Goal: Check status: Check status

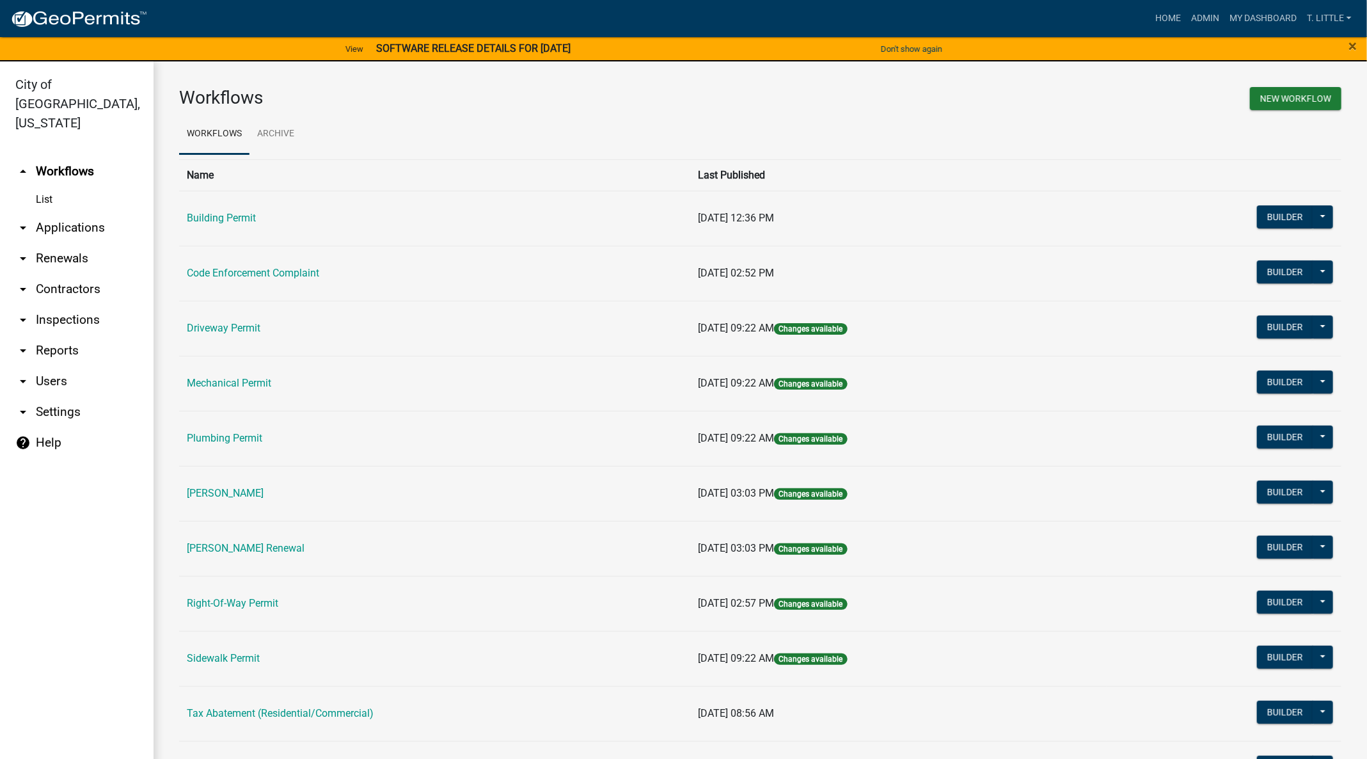
click at [203, 219] on link "Building Permit" at bounding box center [221, 218] width 69 height 12
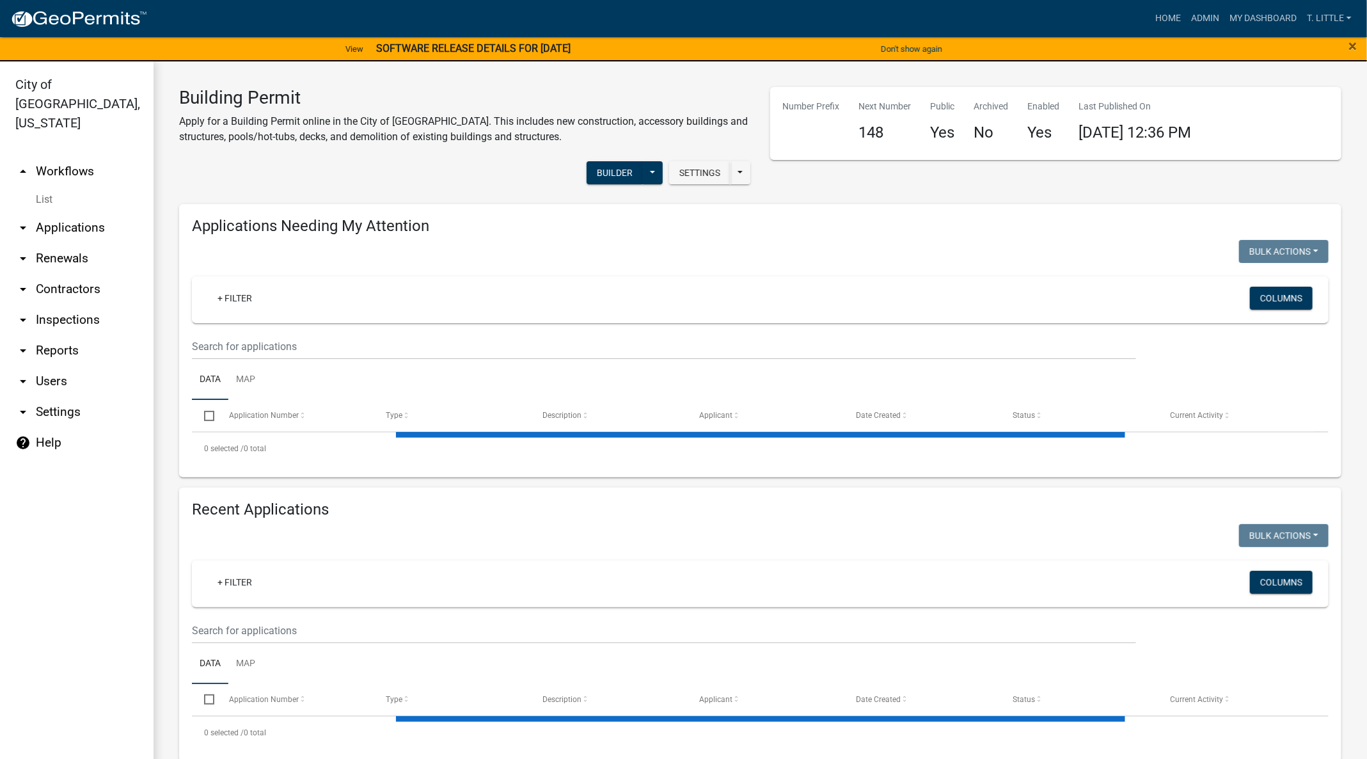
select select "3: 100"
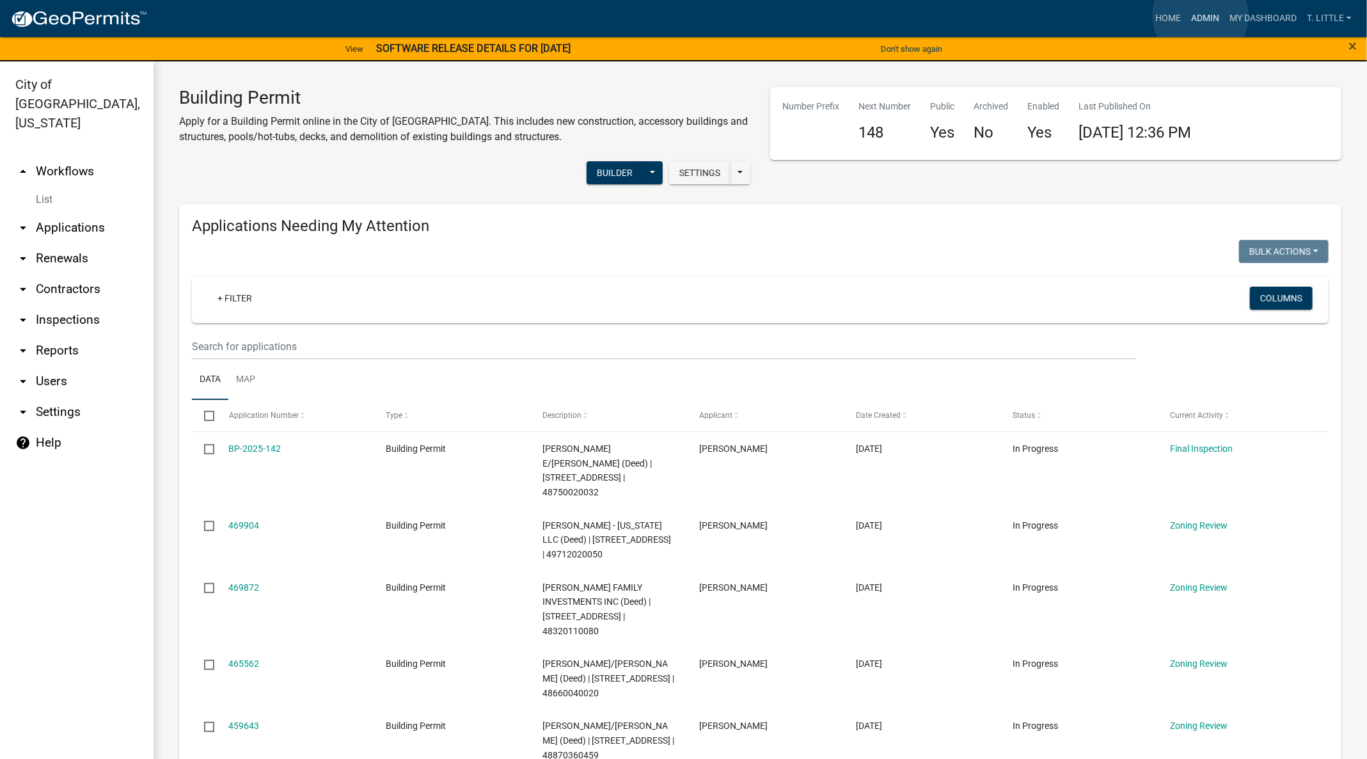
click at [1201, 15] on link "Admin" at bounding box center [1205, 18] width 38 height 24
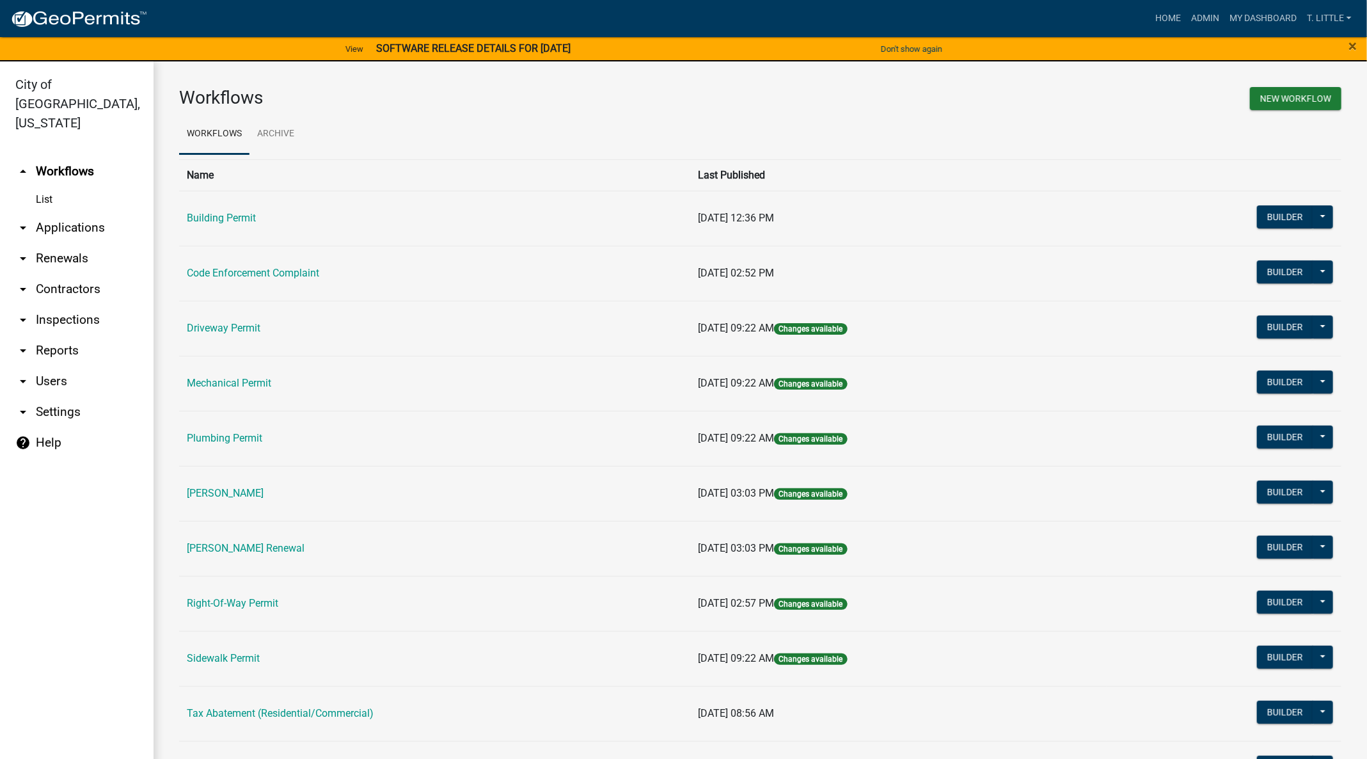
click at [241, 225] on td "Building Permit" at bounding box center [434, 218] width 511 height 55
click at [239, 218] on link "Building Permit" at bounding box center [221, 218] width 69 height 12
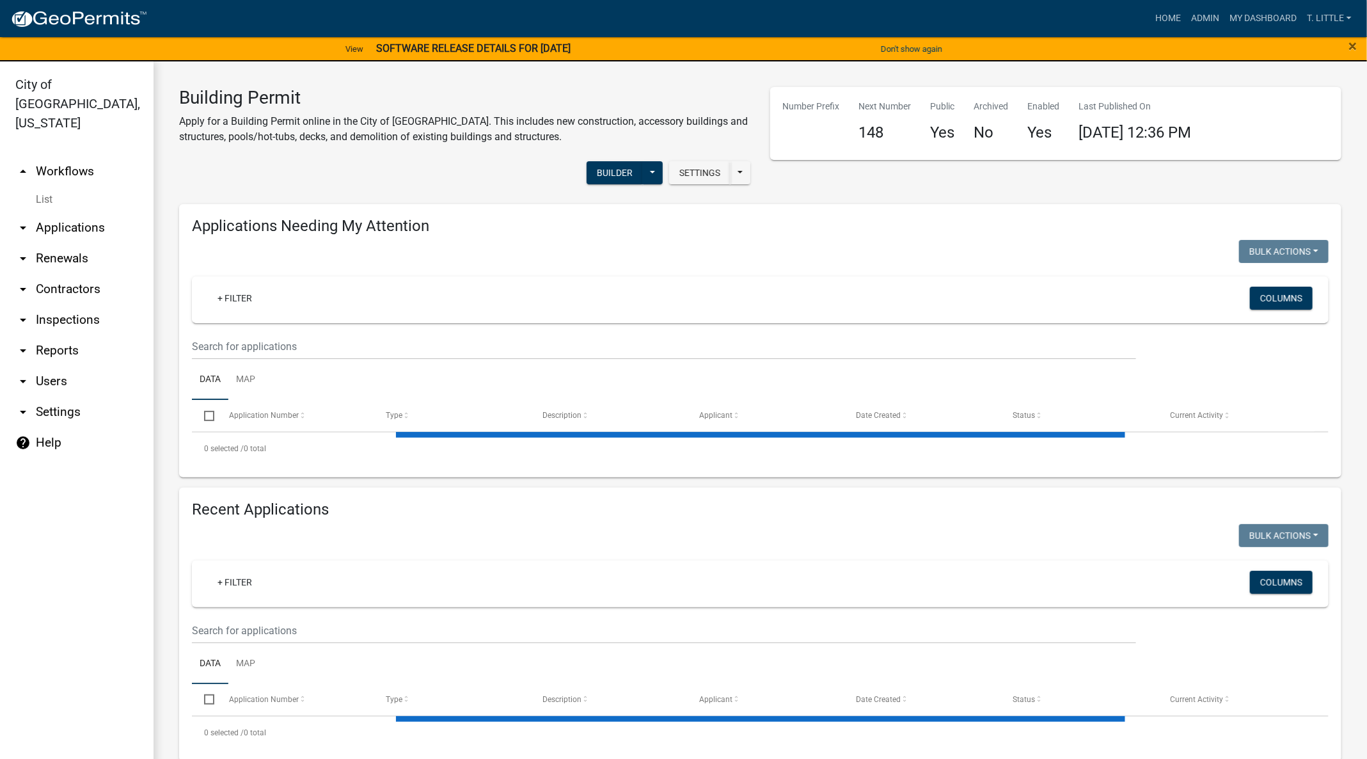
select select "3: 100"
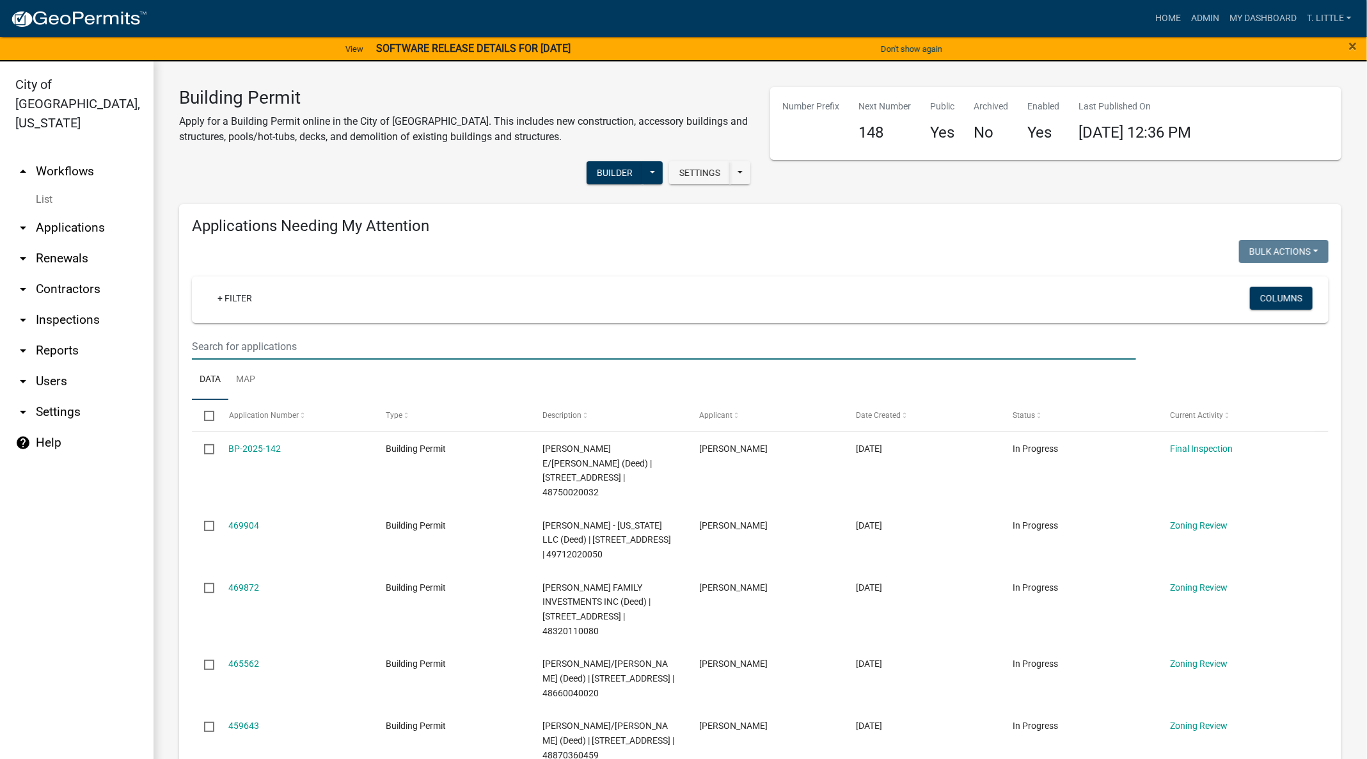
click at [583, 336] on input "text" at bounding box center [664, 346] width 944 height 26
type input "146"
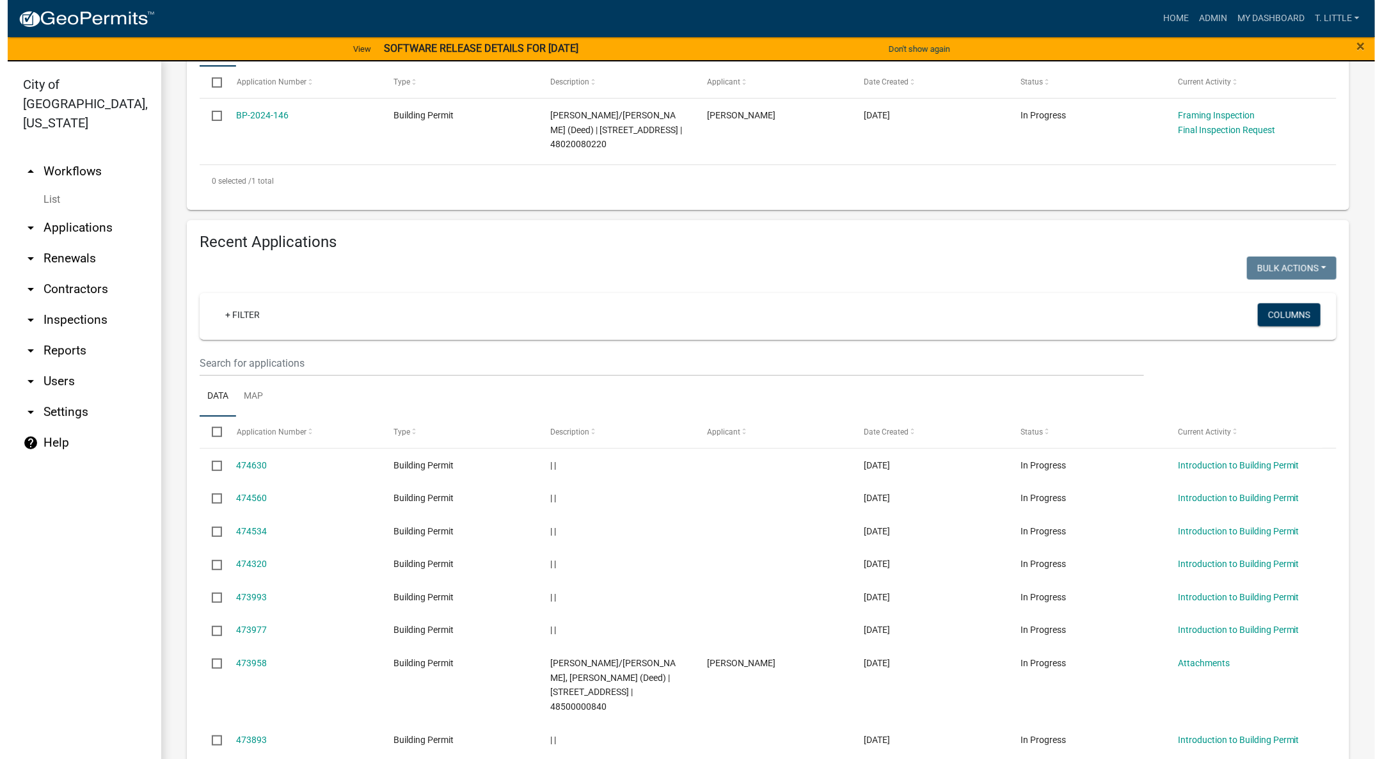
scroll to position [384, 0]
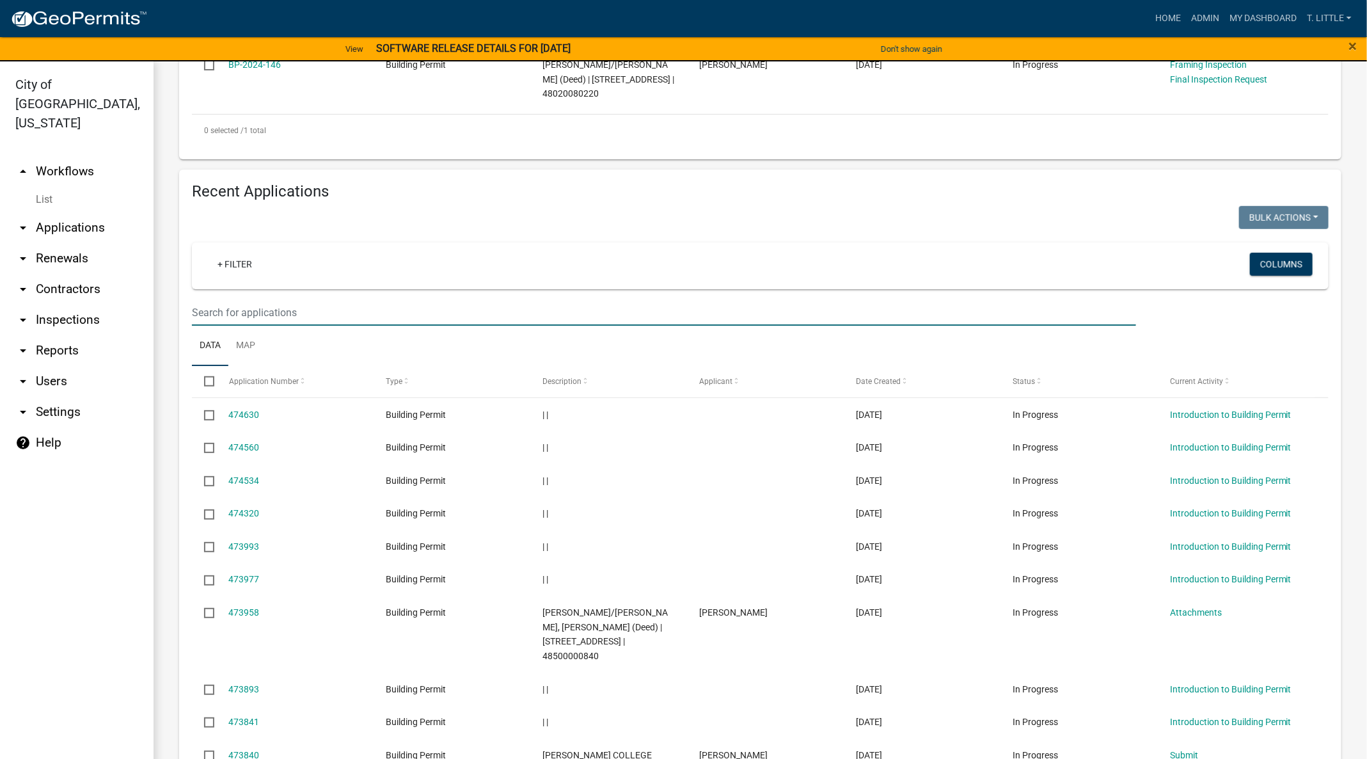
click at [562, 305] on input "text" at bounding box center [664, 312] width 944 height 26
type input "146"
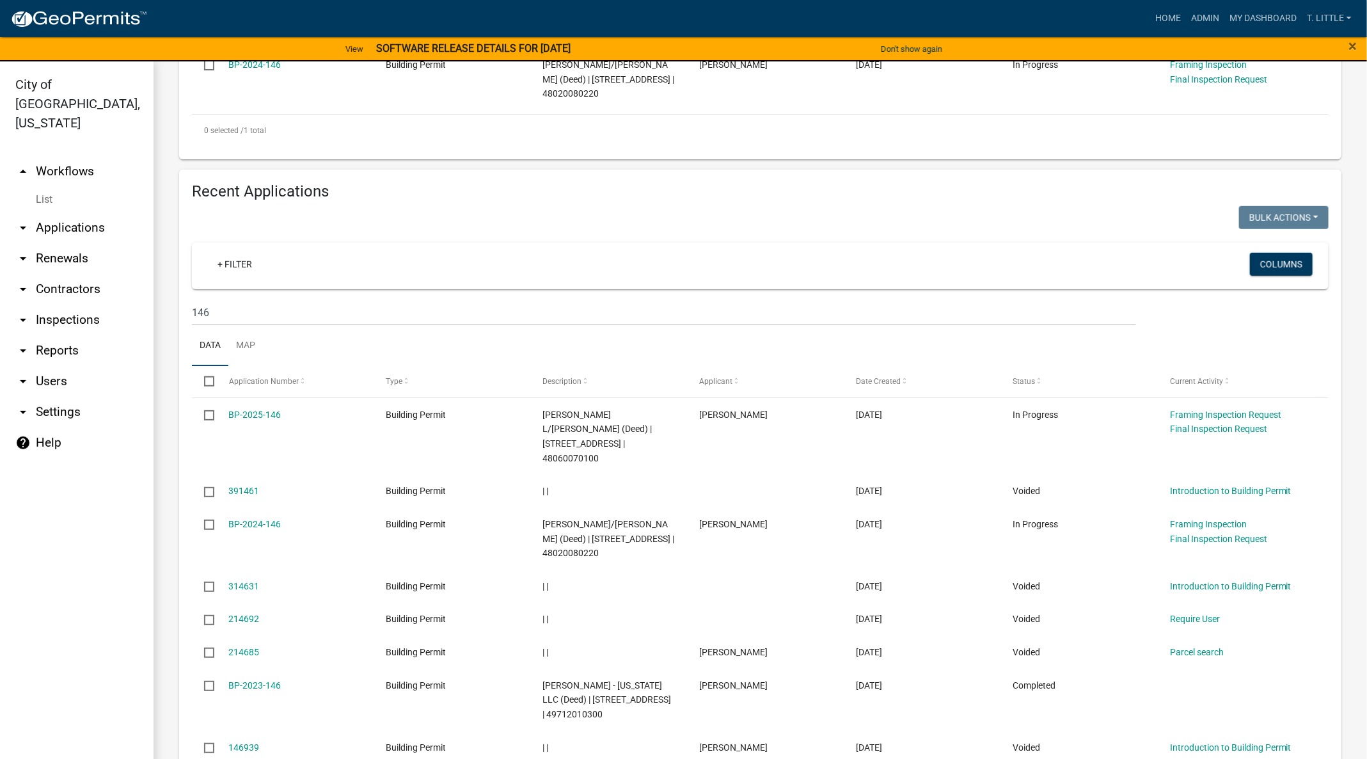
click at [238, 415] on link "BP-2025-146" at bounding box center [255, 414] width 52 height 10
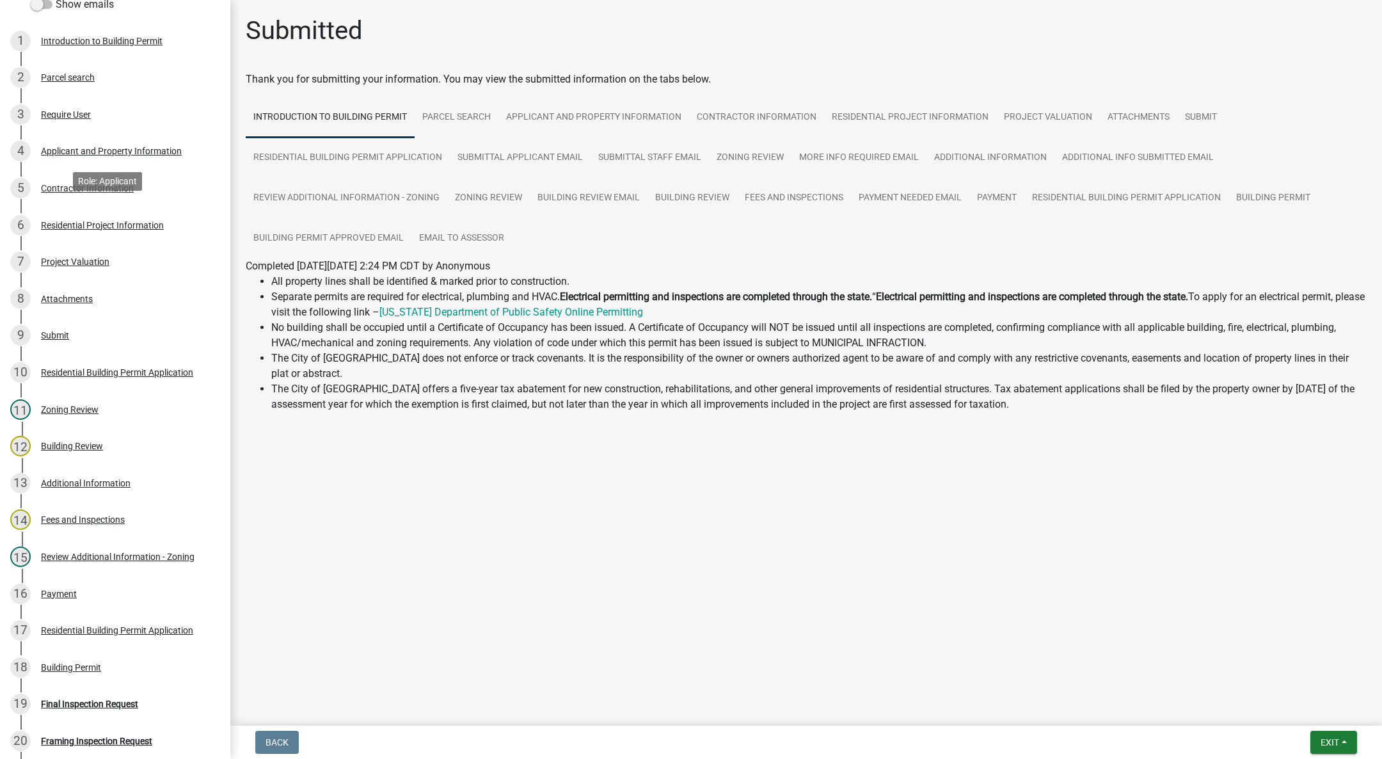
scroll to position [288, 0]
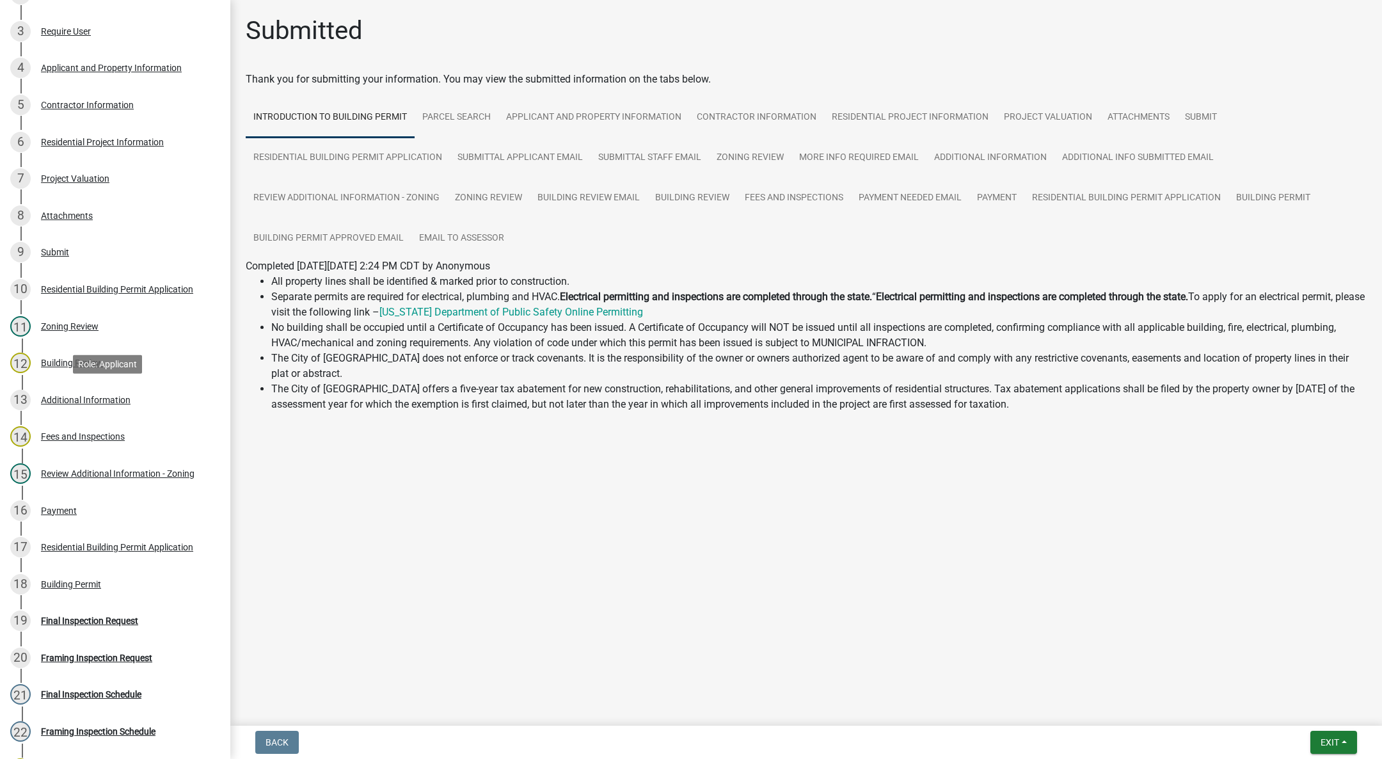
click at [113, 384] on link "13 Additional Information" at bounding box center [115, 399] width 230 height 37
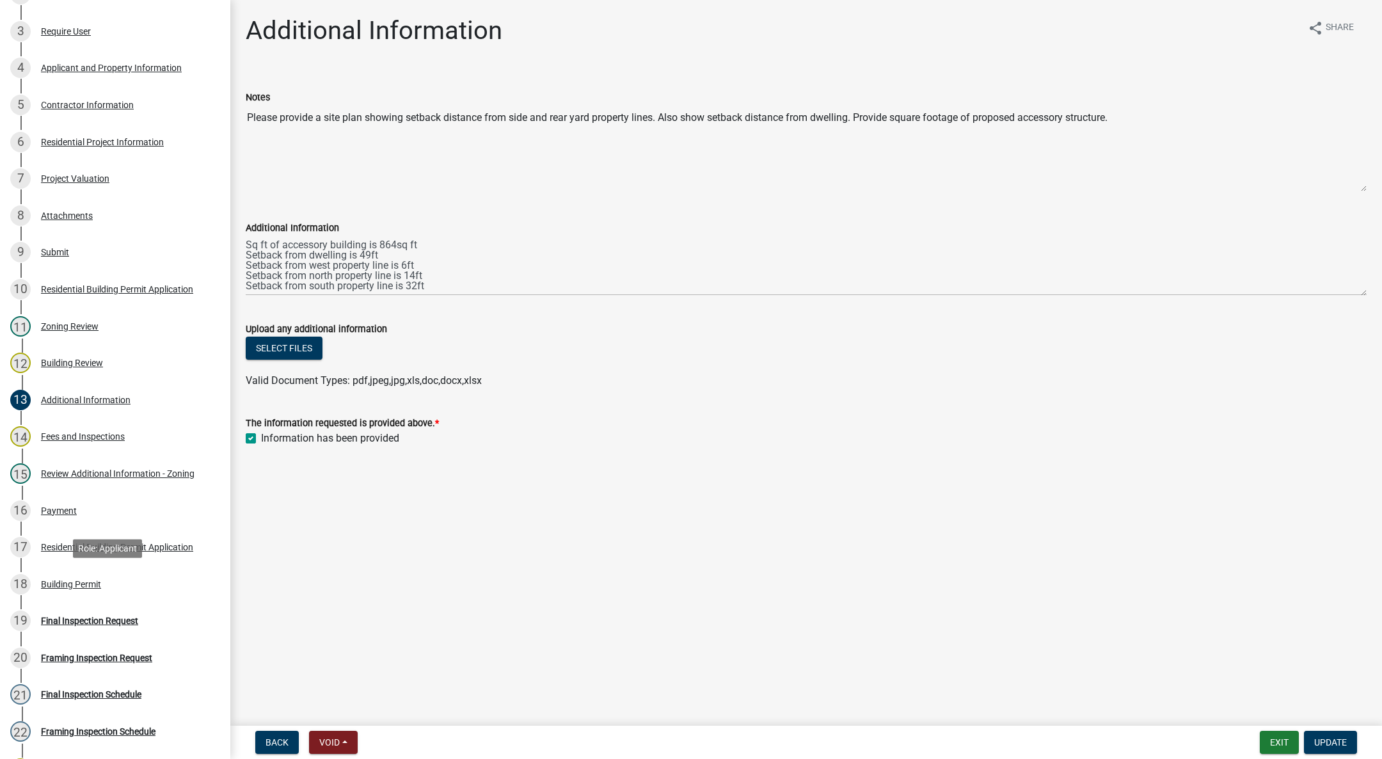
click at [56, 583] on div "Building Permit" at bounding box center [71, 584] width 60 height 9
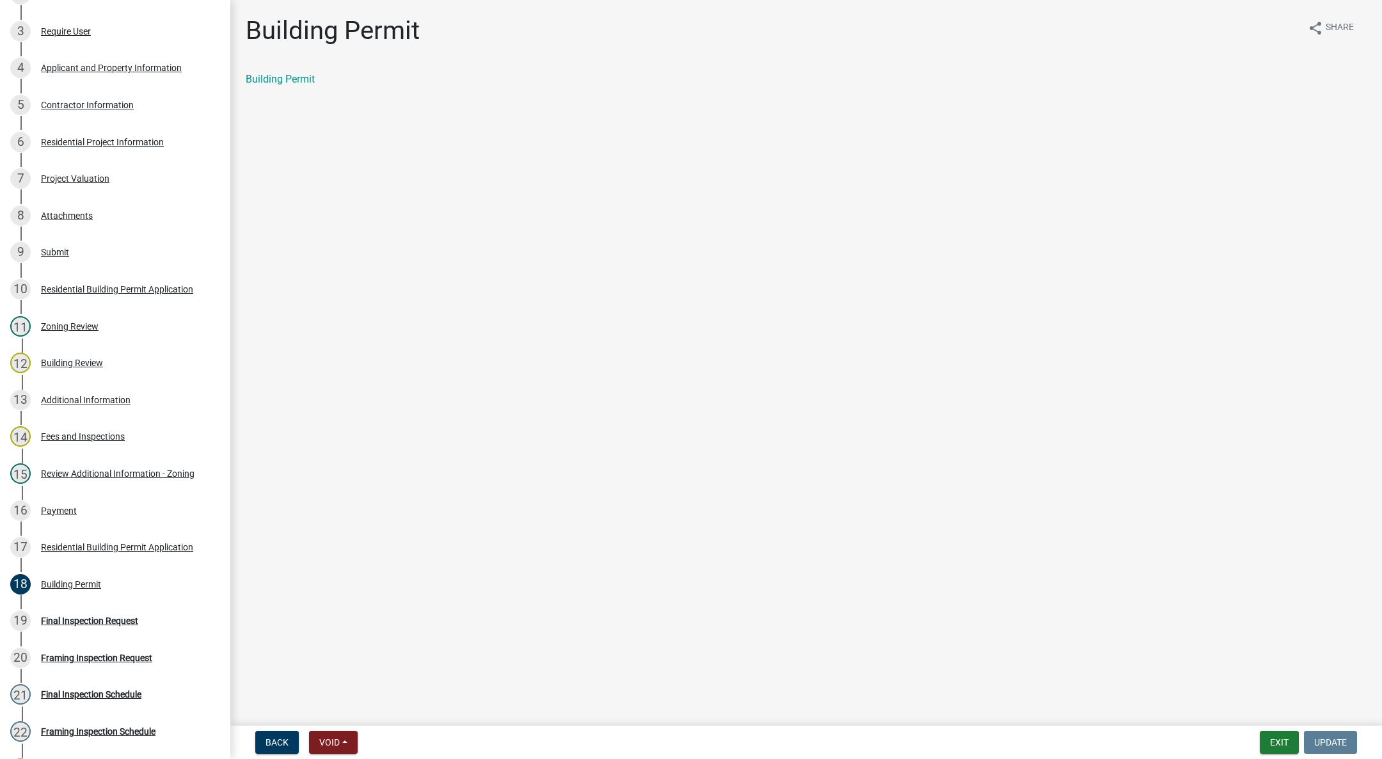
click at [123, 464] on div "15 Review Additional Information - Zoning" at bounding box center [110, 473] width 200 height 20
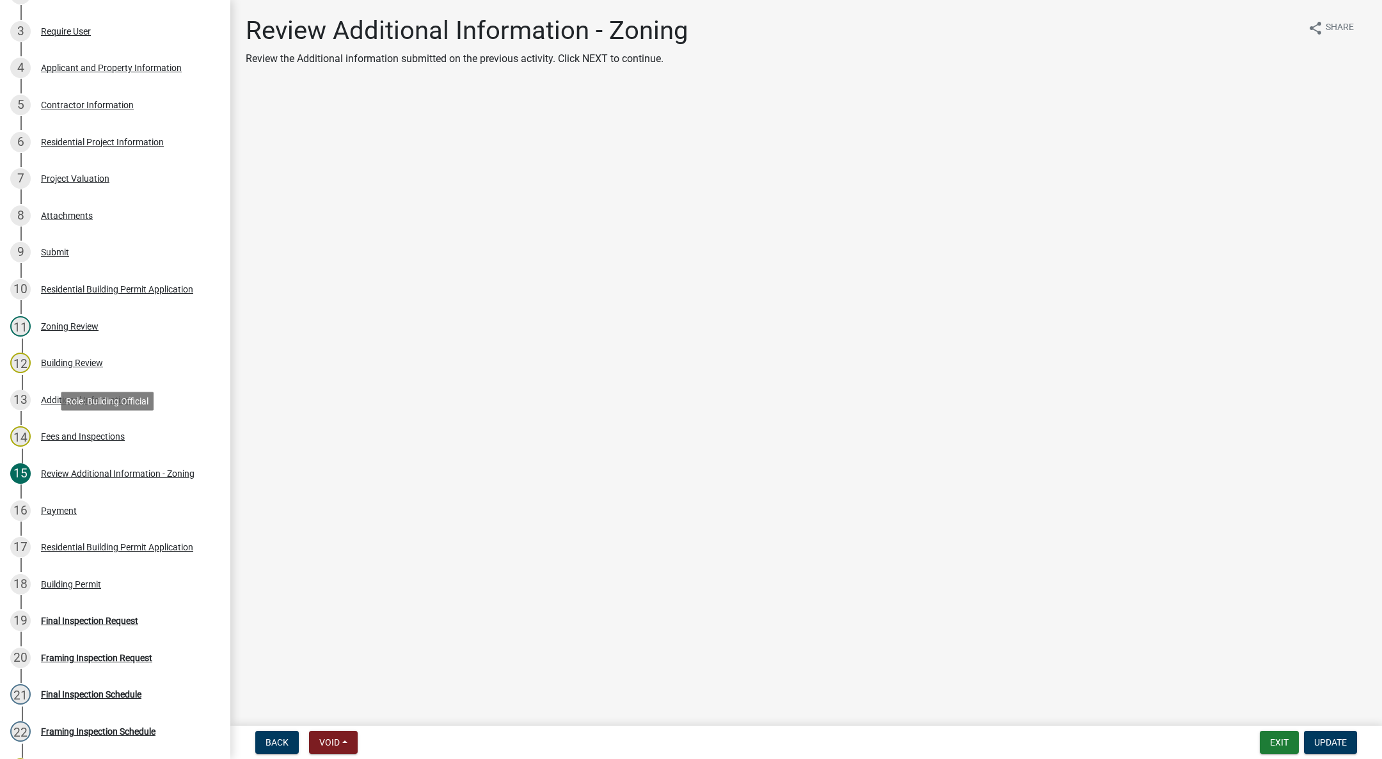
click at [106, 441] on div "14 Fees and Inspections" at bounding box center [110, 436] width 200 height 20
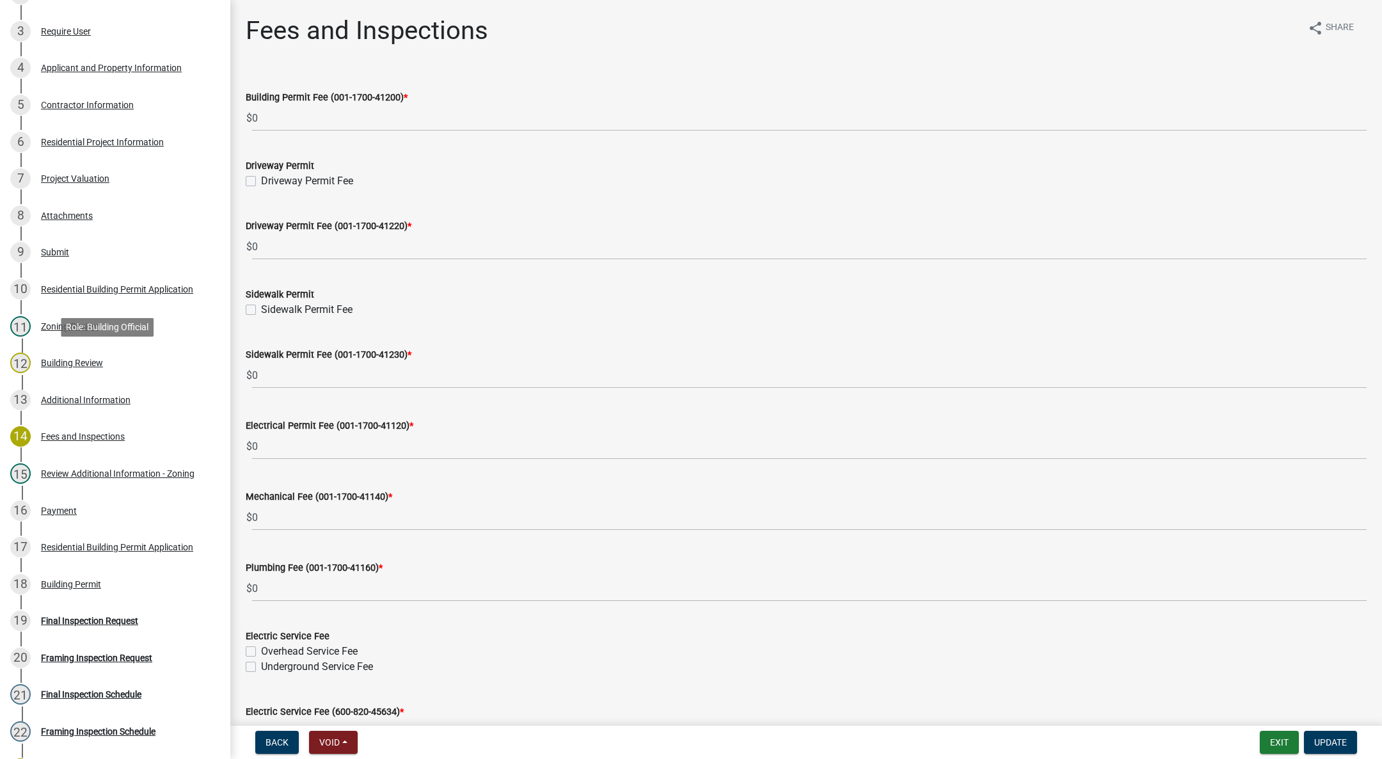
click at [84, 365] on div "Building Review" at bounding box center [72, 362] width 62 height 9
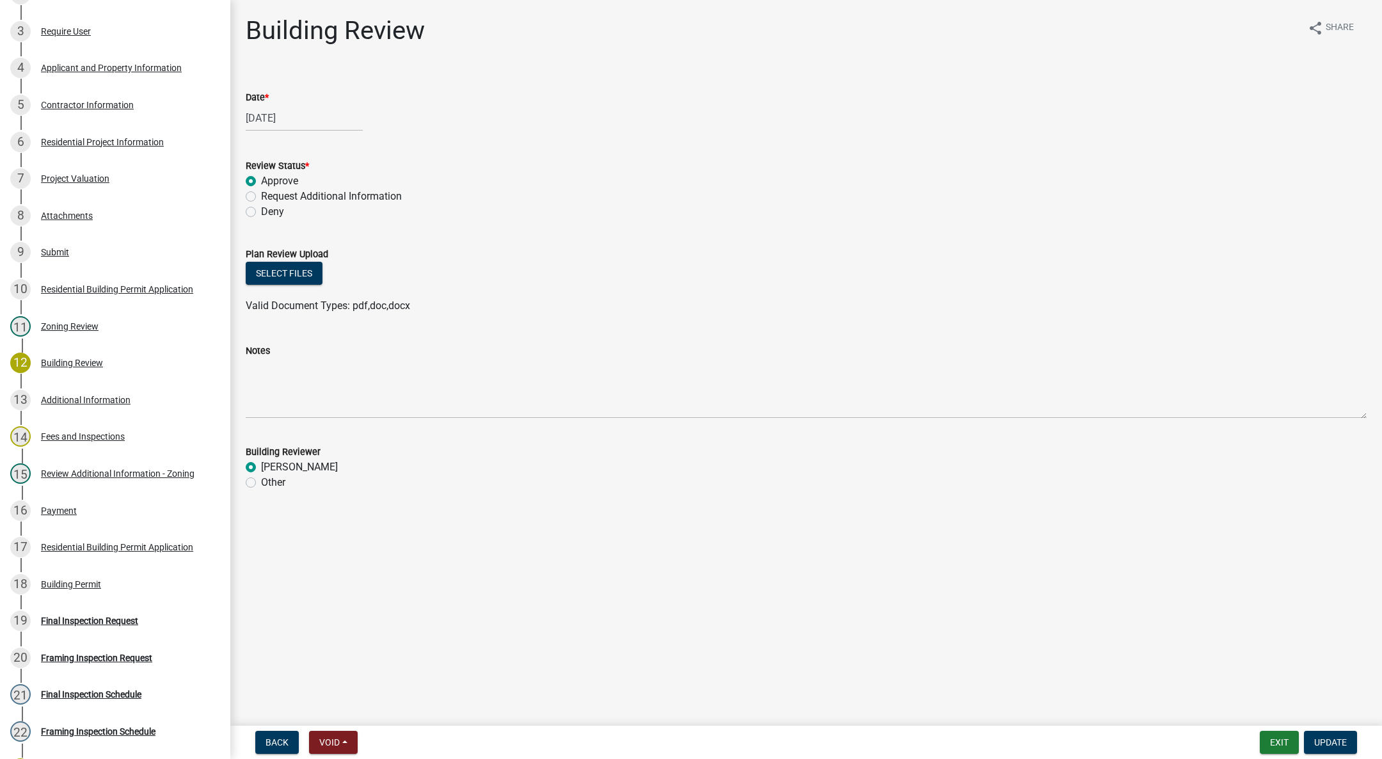
click at [261, 198] on label "Request Additional Information" at bounding box center [331, 196] width 141 height 15
click at [261, 197] on input "Request Additional Information" at bounding box center [265, 193] width 8 height 8
radio input "true"
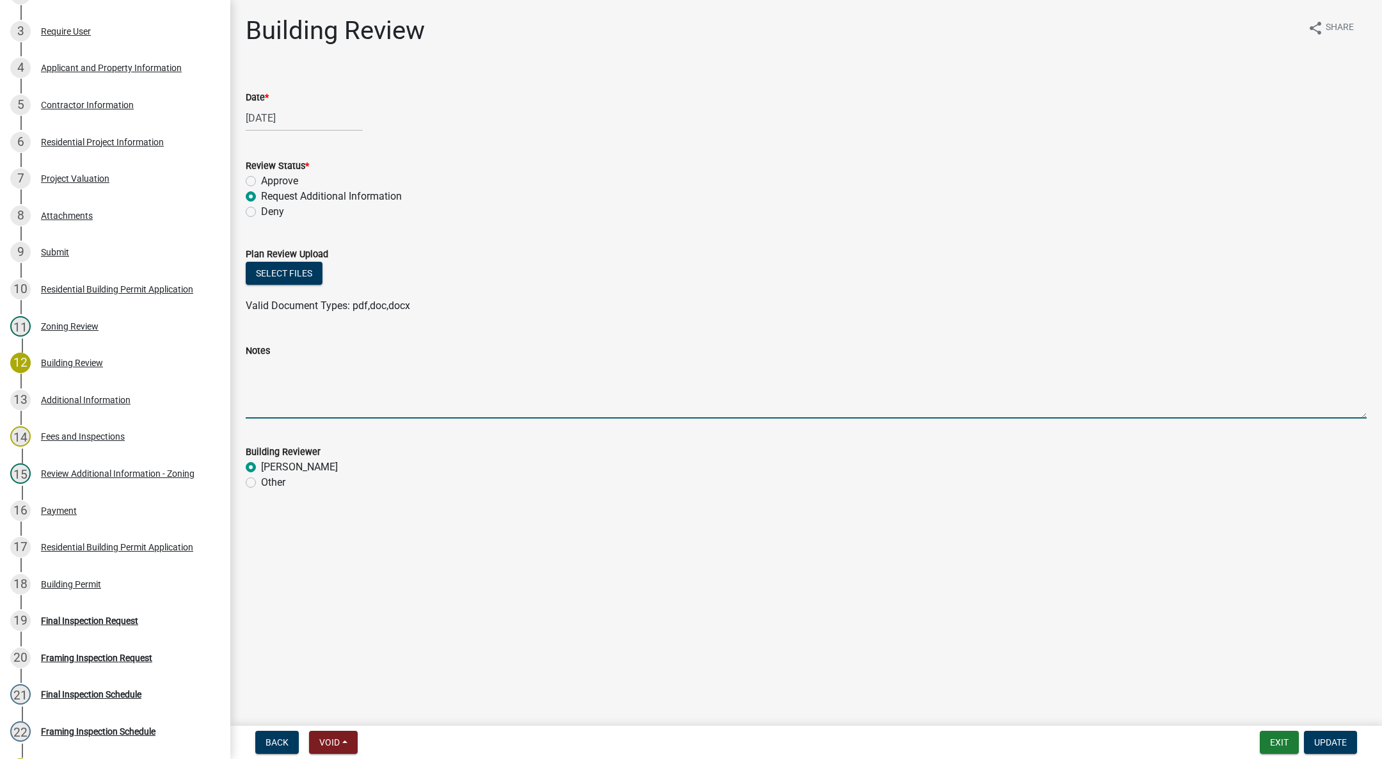
click at [301, 363] on textarea "Notes" at bounding box center [806, 388] width 1121 height 60
type textarea "Please provide a total valuation for the project."
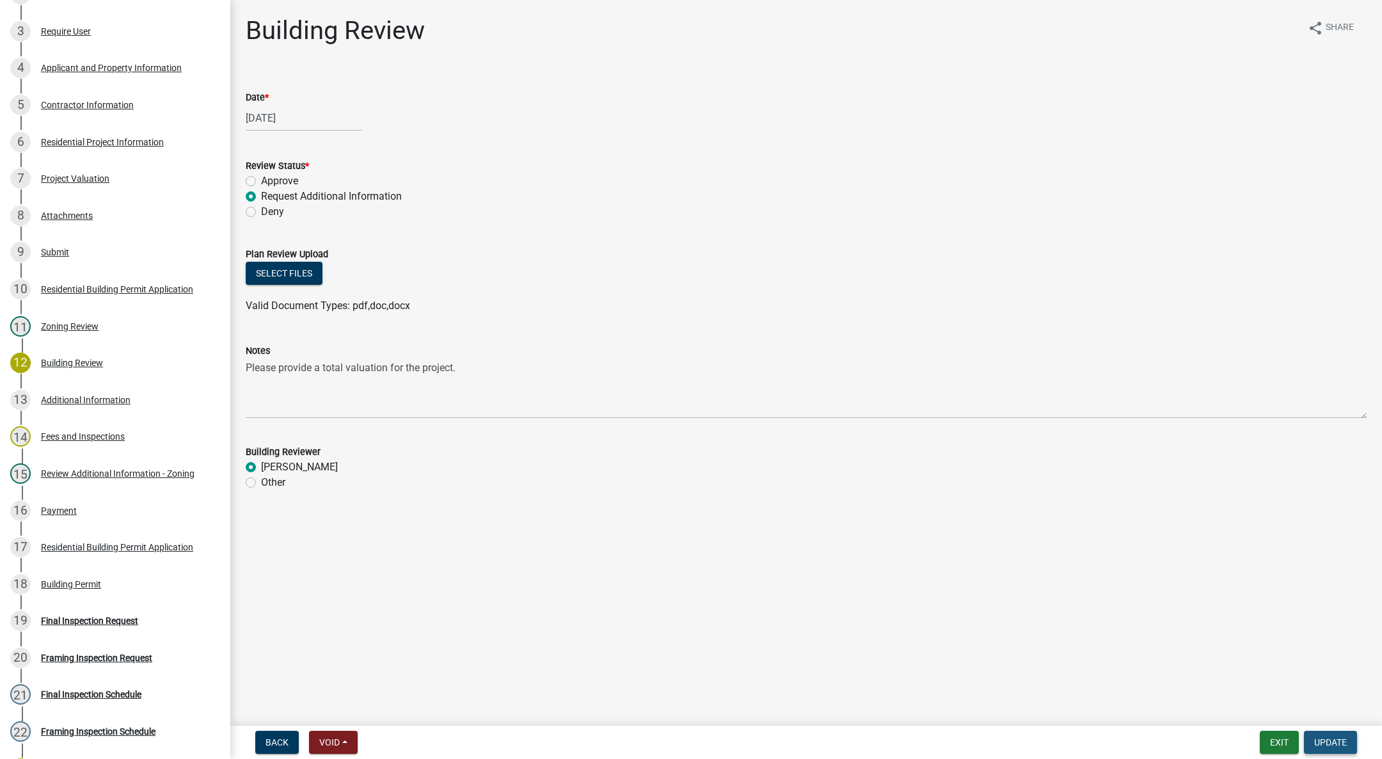
click at [1331, 738] on span "Update" at bounding box center [1330, 742] width 33 height 10
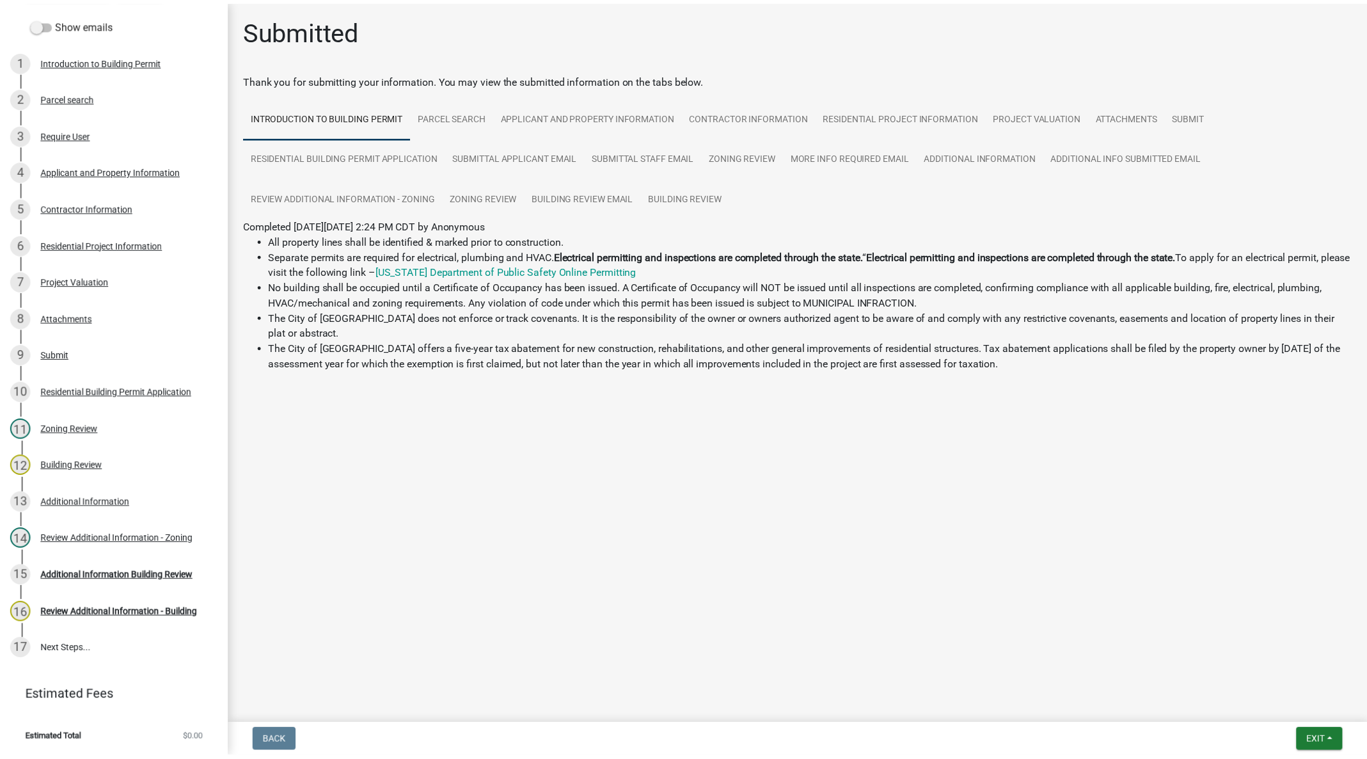
scroll to position [184, 0]
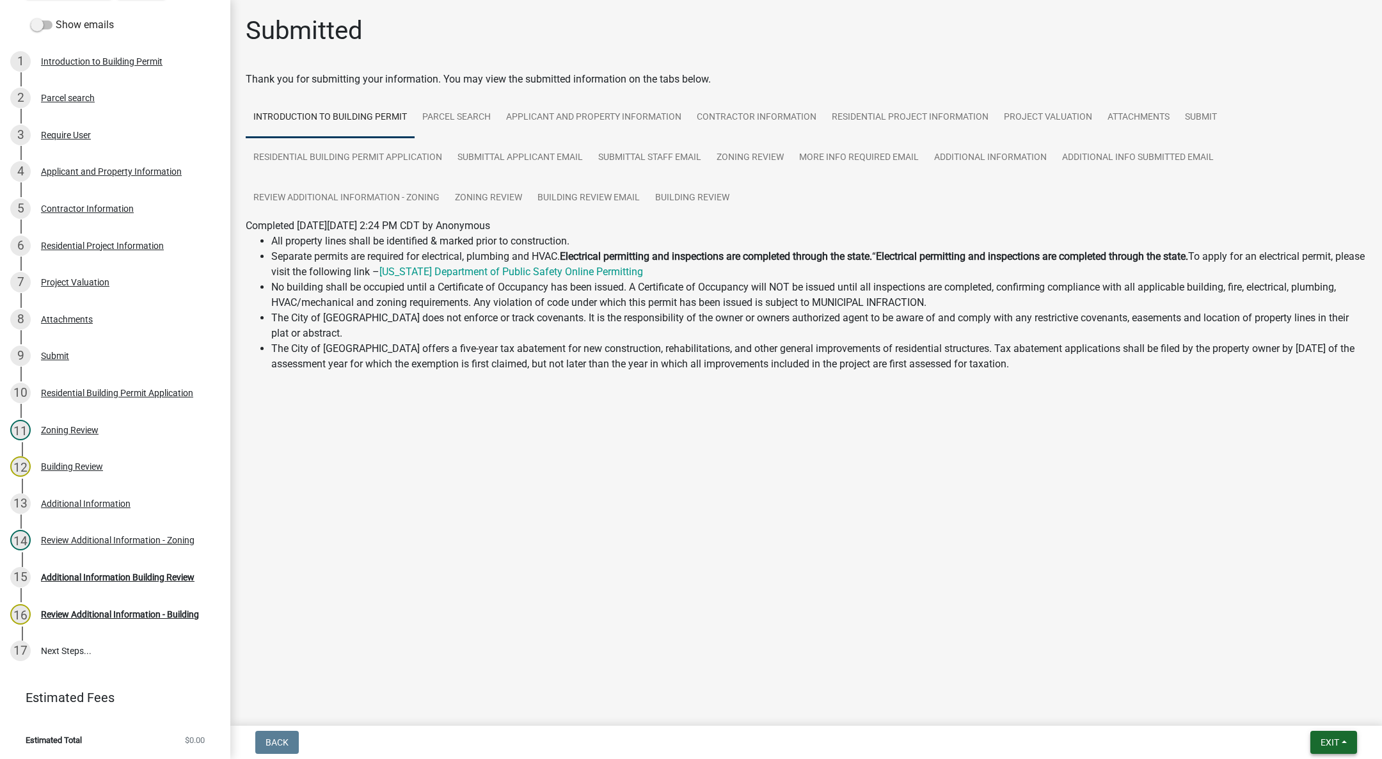
click at [1331, 734] on button "Exit" at bounding box center [1333, 742] width 47 height 23
click at [1313, 691] on button "Save" at bounding box center [1306, 678] width 102 height 31
click at [1341, 739] on button "Exit" at bounding box center [1333, 742] width 47 height 23
click at [1340, 716] on button "Save & Exit" at bounding box center [1306, 708] width 102 height 31
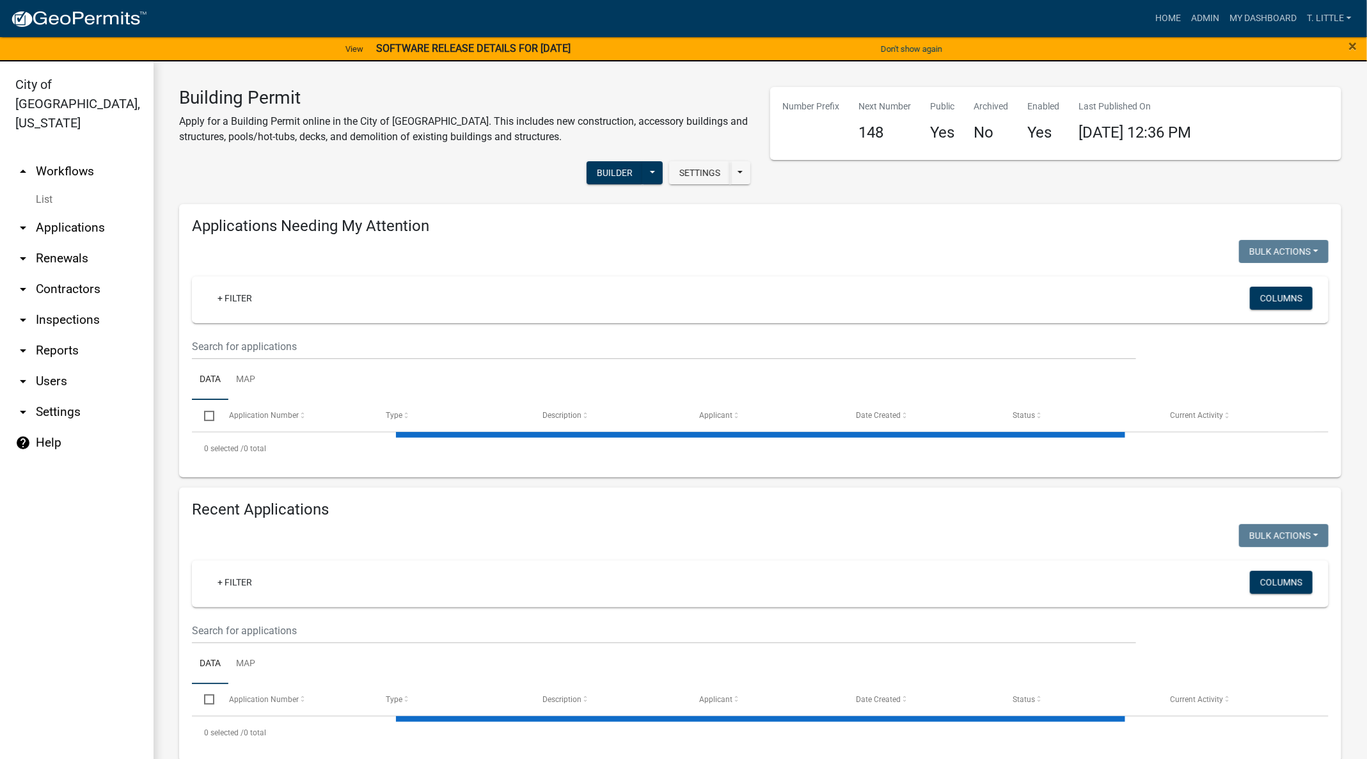
select select "3: 100"
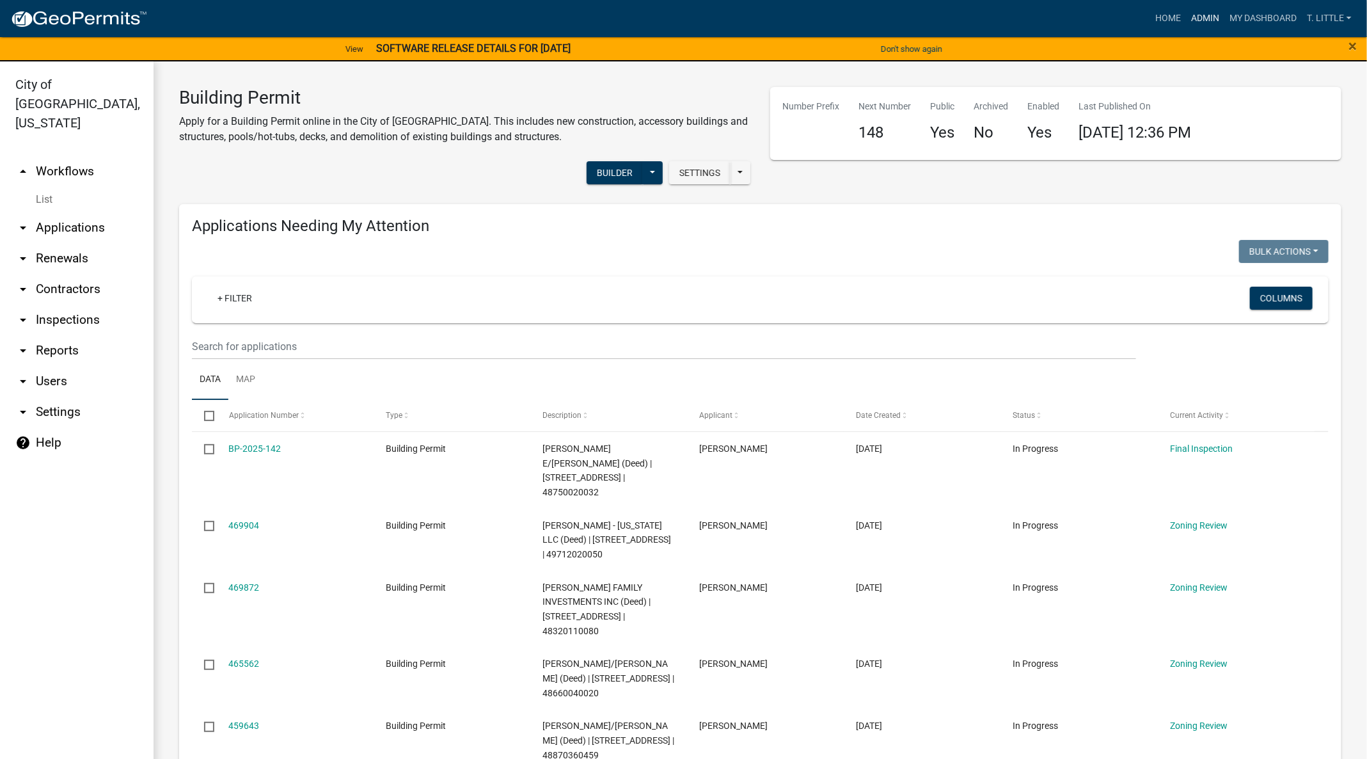
click at [1201, 19] on link "Admin" at bounding box center [1205, 18] width 38 height 24
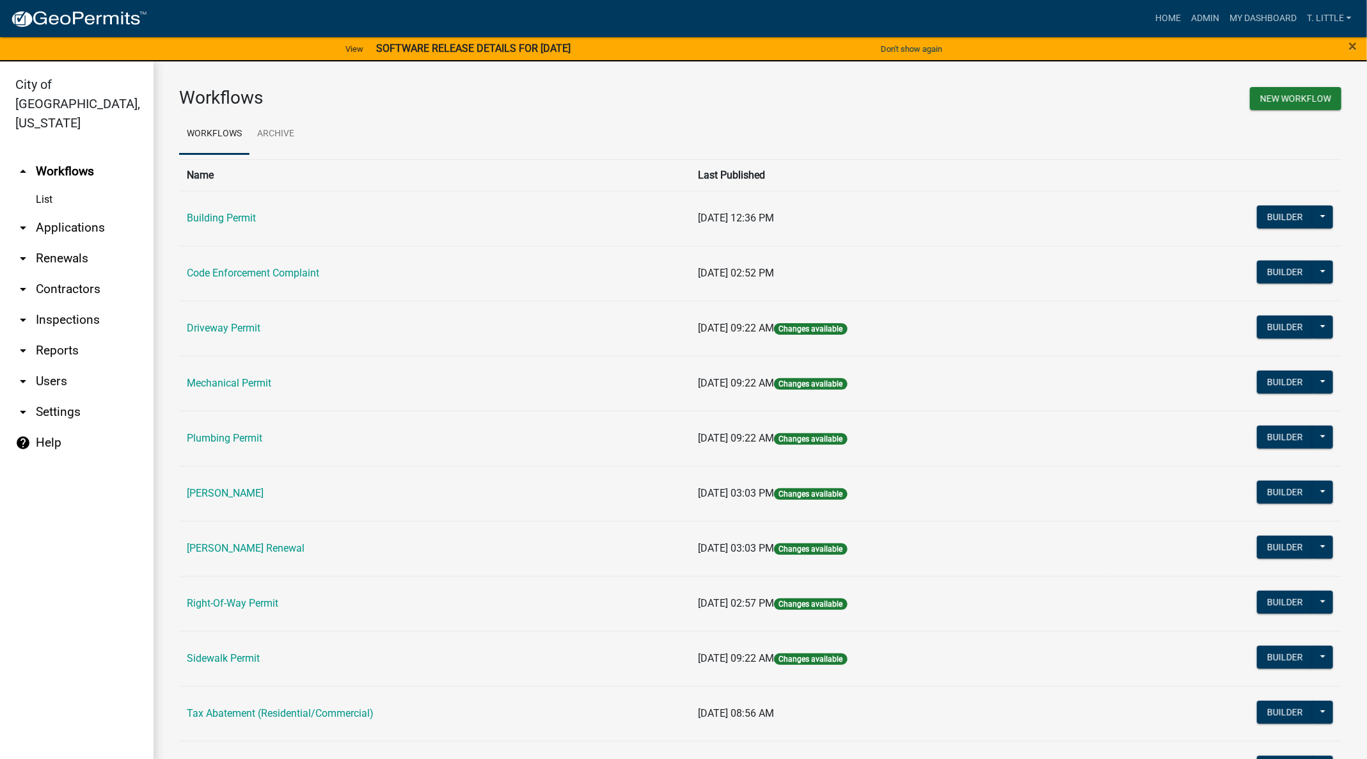
click at [223, 274] on link "Code Enforcement Complaint" at bounding box center [253, 273] width 132 height 12
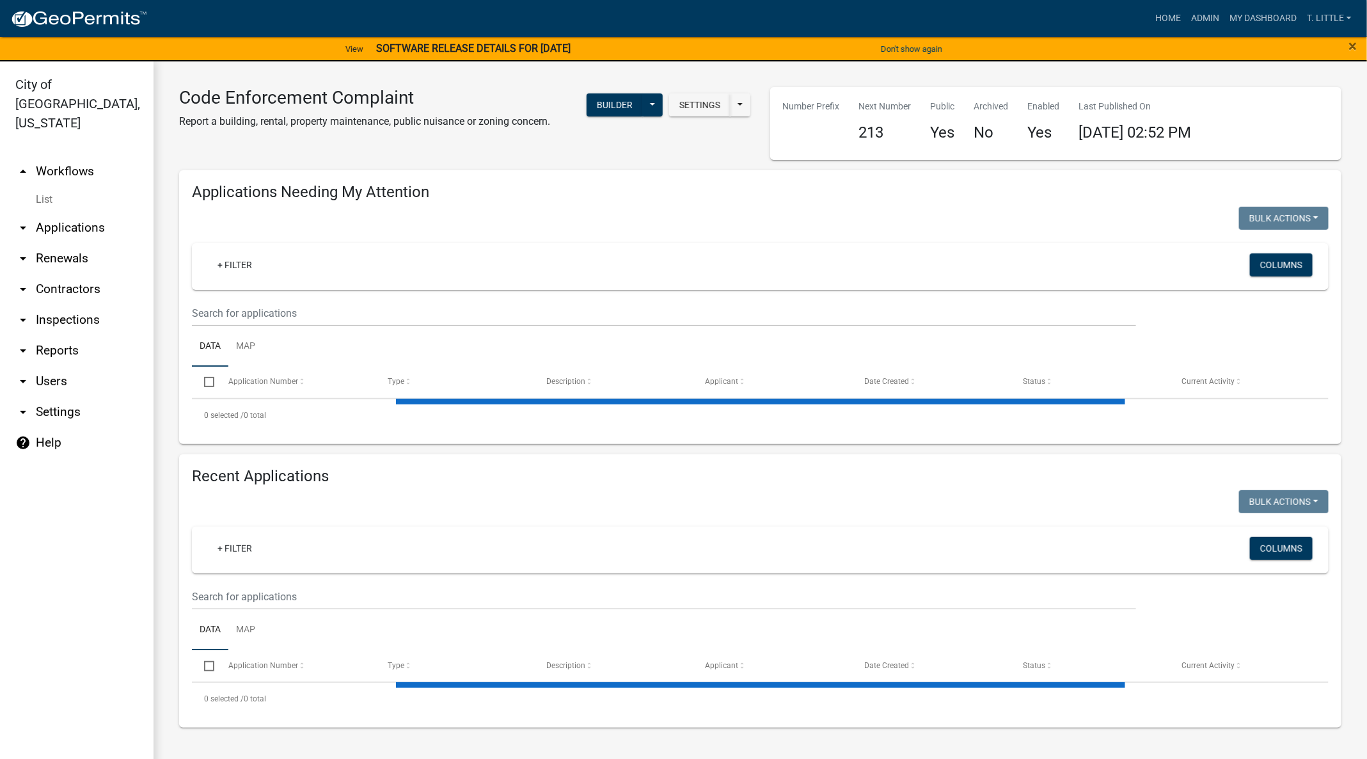
select select "3: 100"
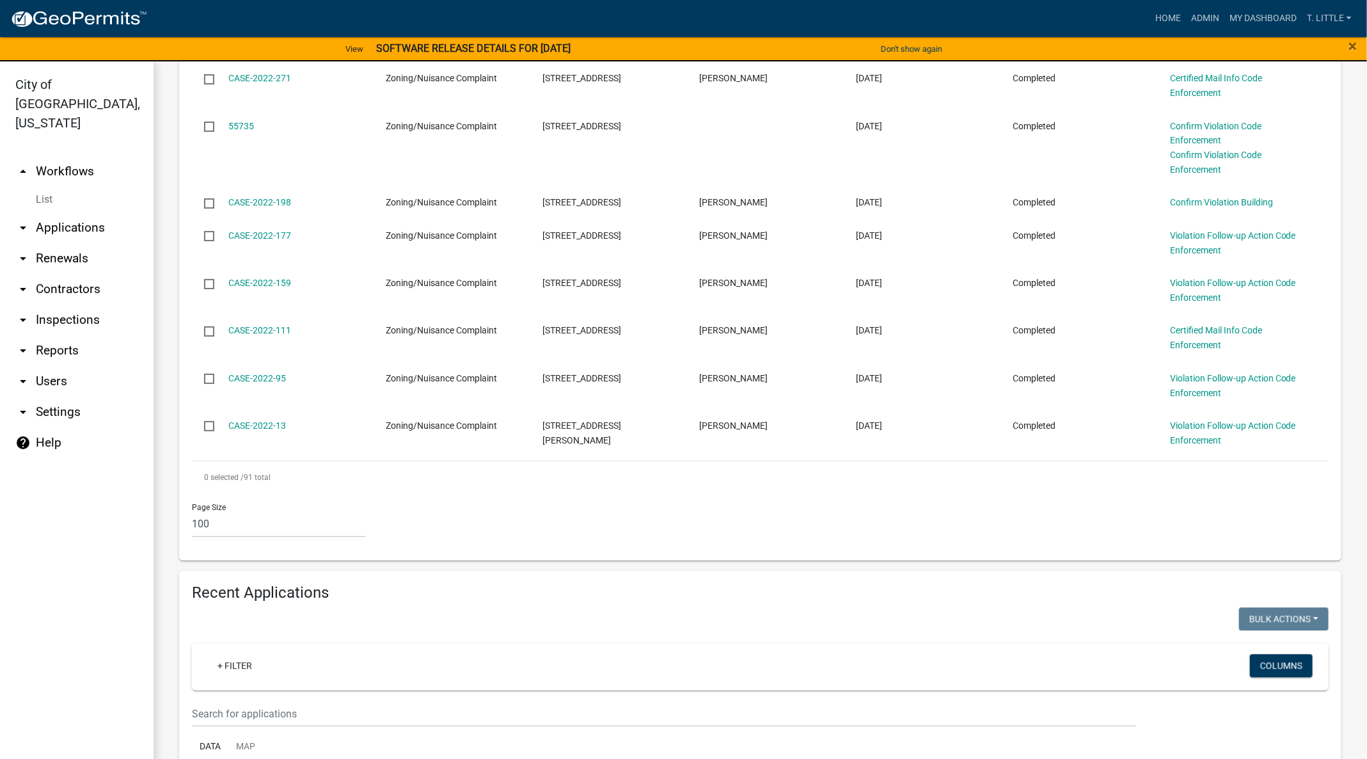
scroll to position [4318, 0]
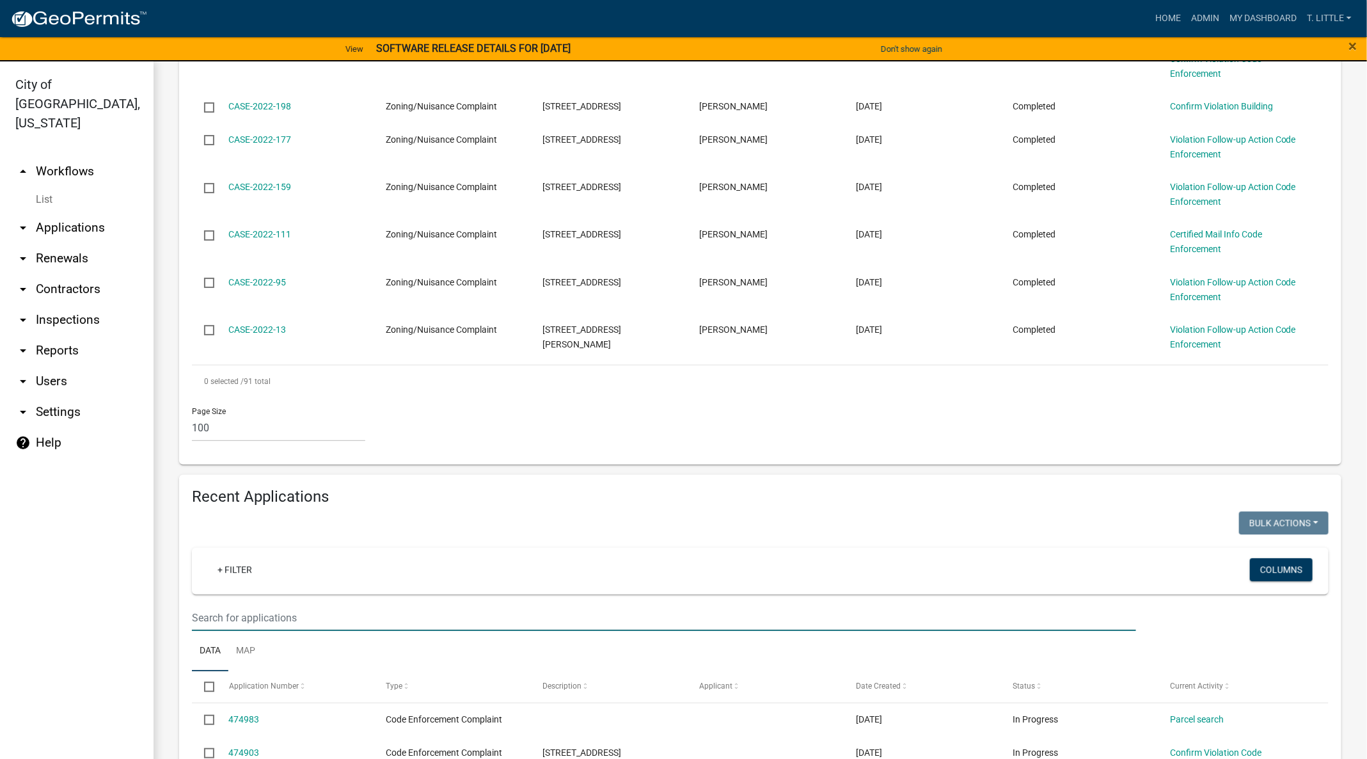
click at [340, 605] on input "text" at bounding box center [664, 618] width 944 height 26
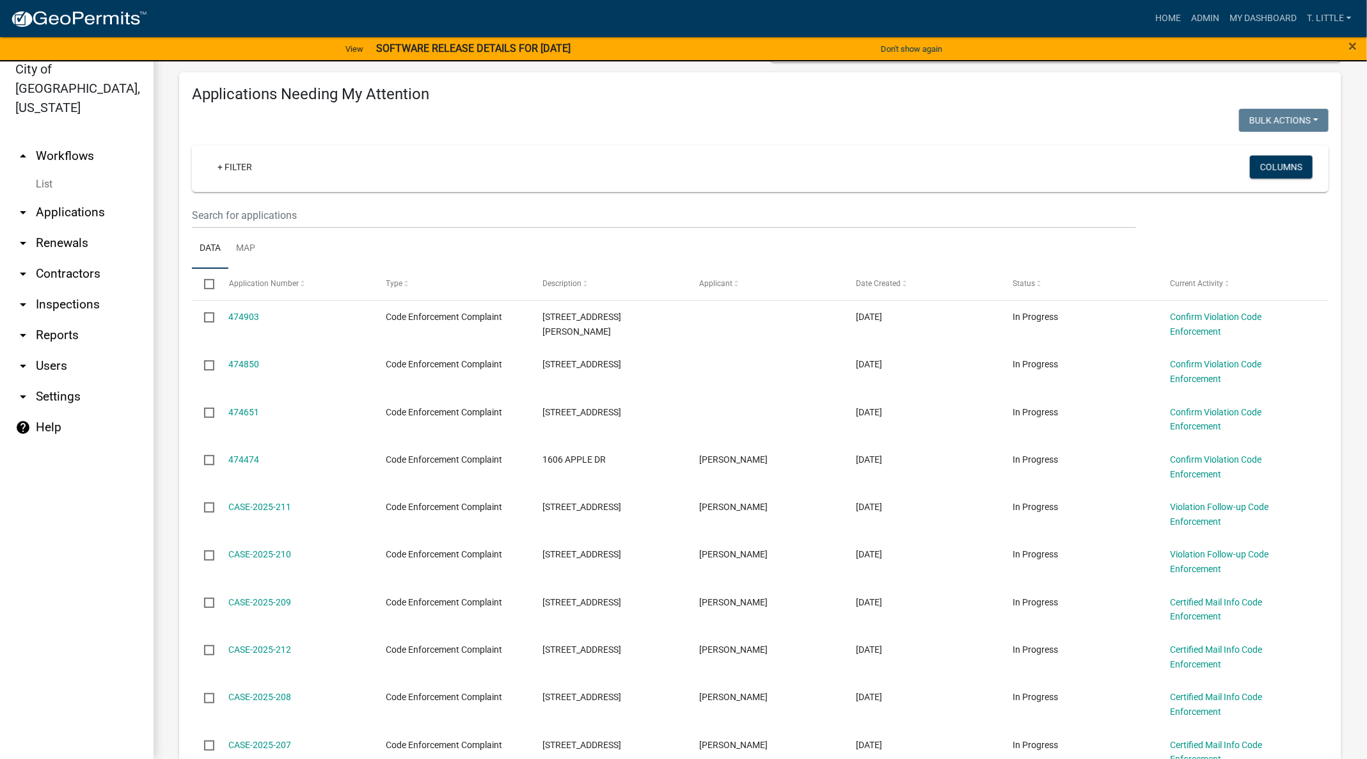
scroll to position [0, 0]
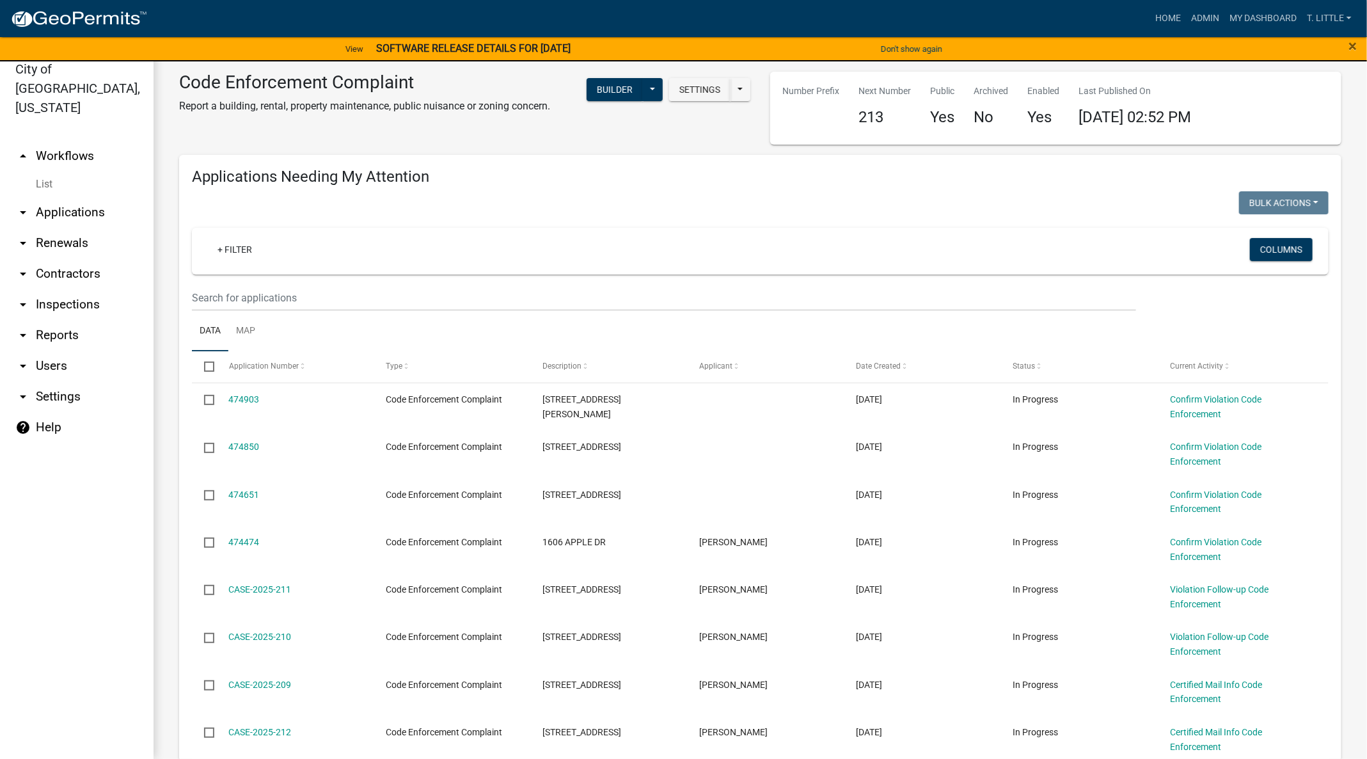
type input "305 N I"
click at [347, 286] on input "text" at bounding box center [664, 298] width 944 height 26
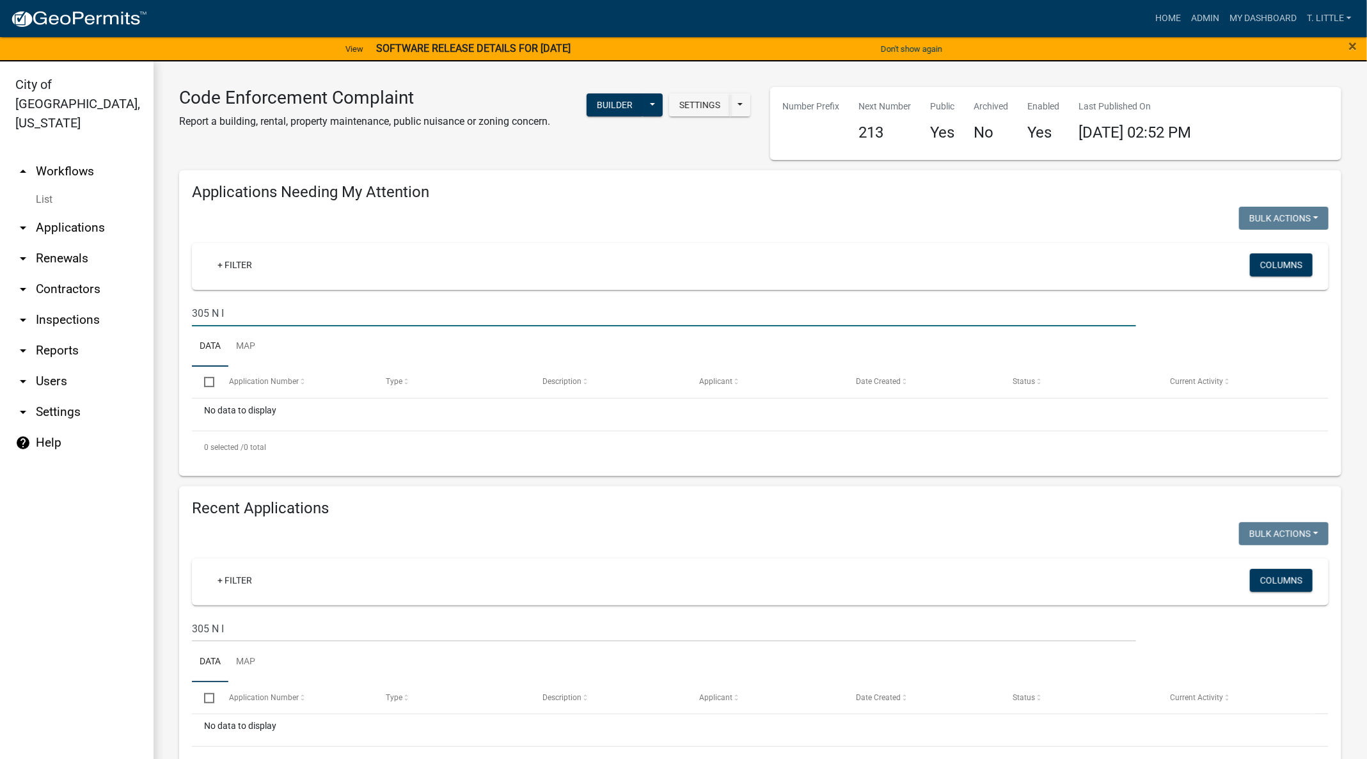
type input "305 N I"
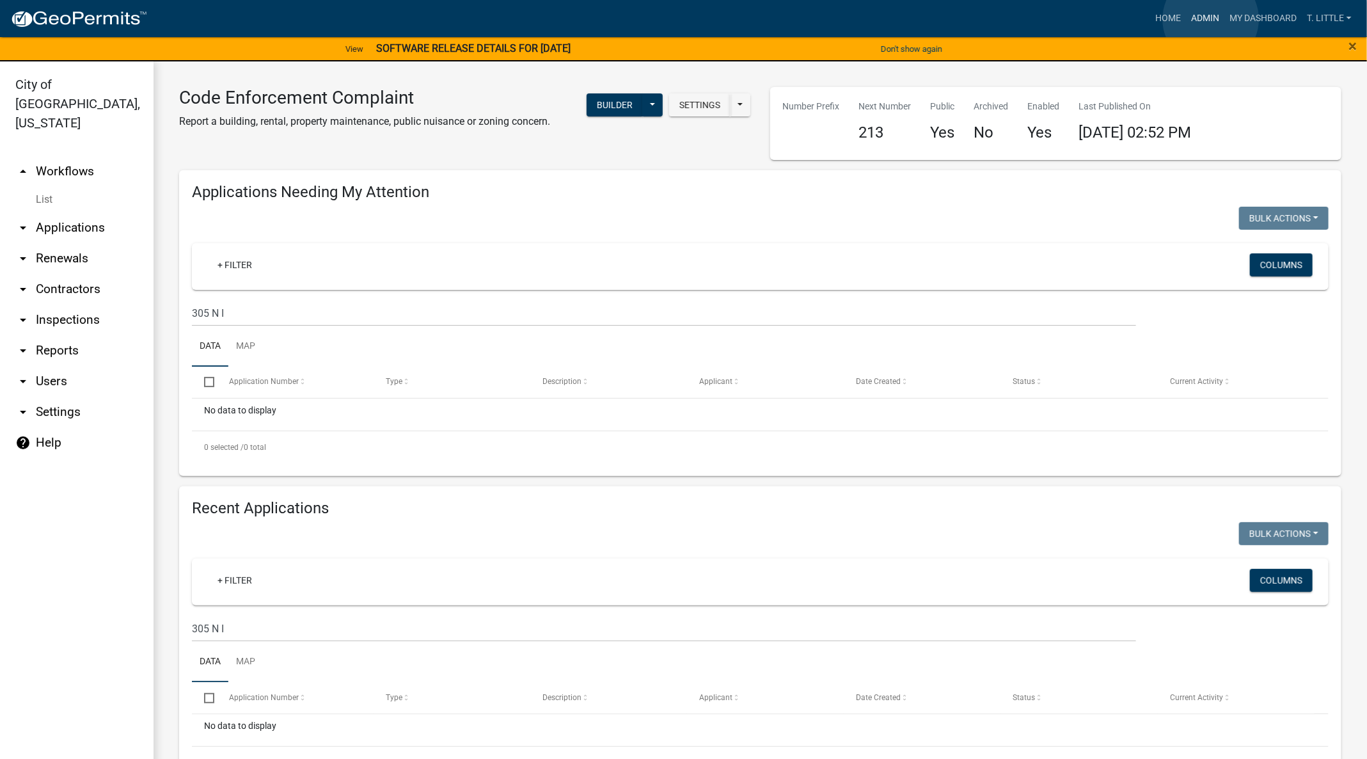
click at [1211, 19] on link "Admin" at bounding box center [1205, 18] width 38 height 24
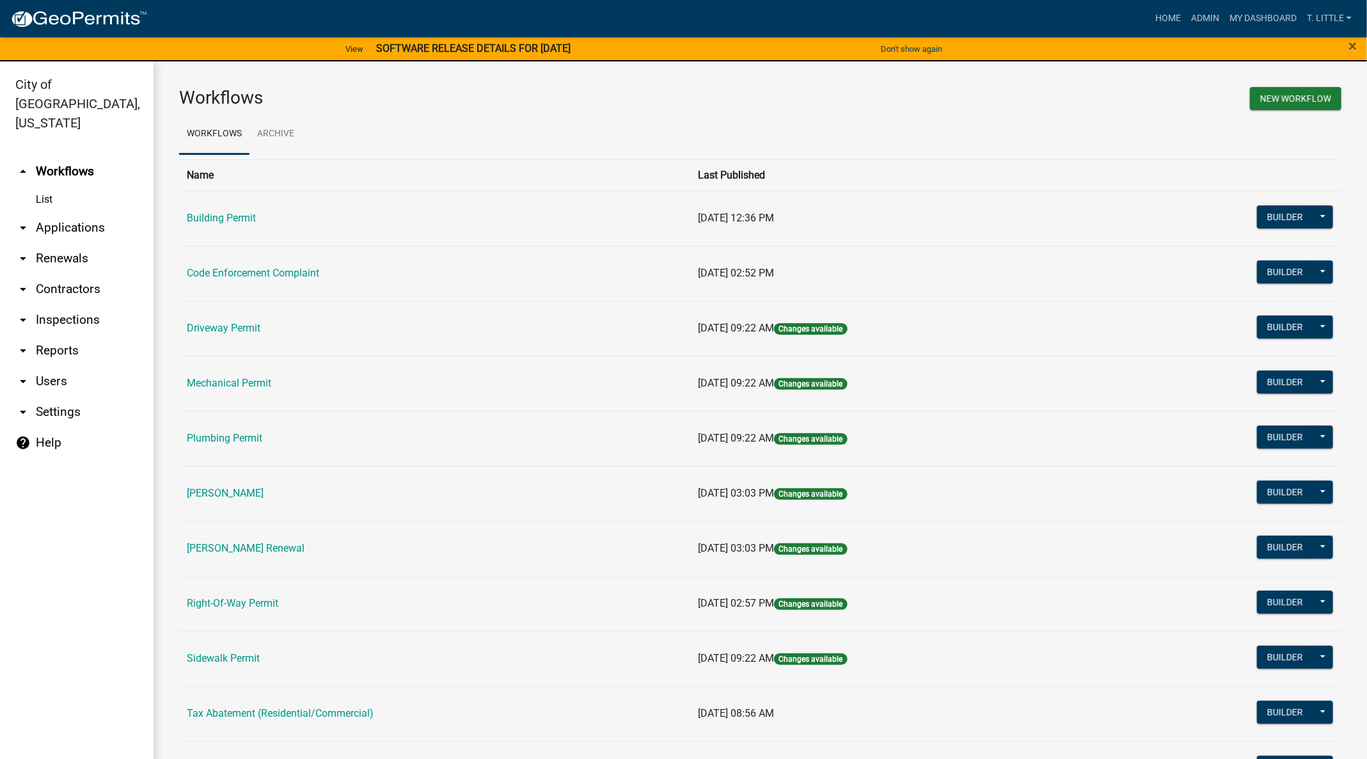
click at [232, 220] on link "Building Permit" at bounding box center [221, 218] width 69 height 12
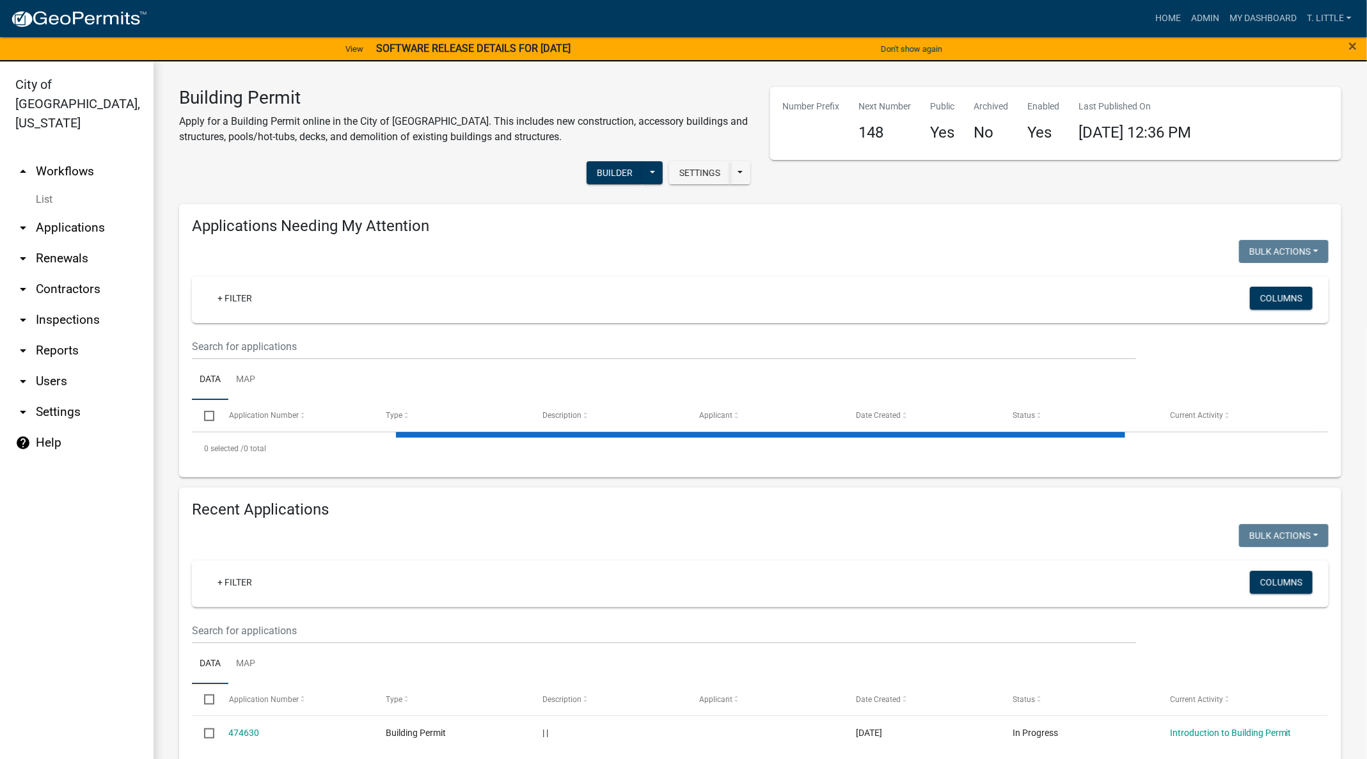
select select "3: 100"
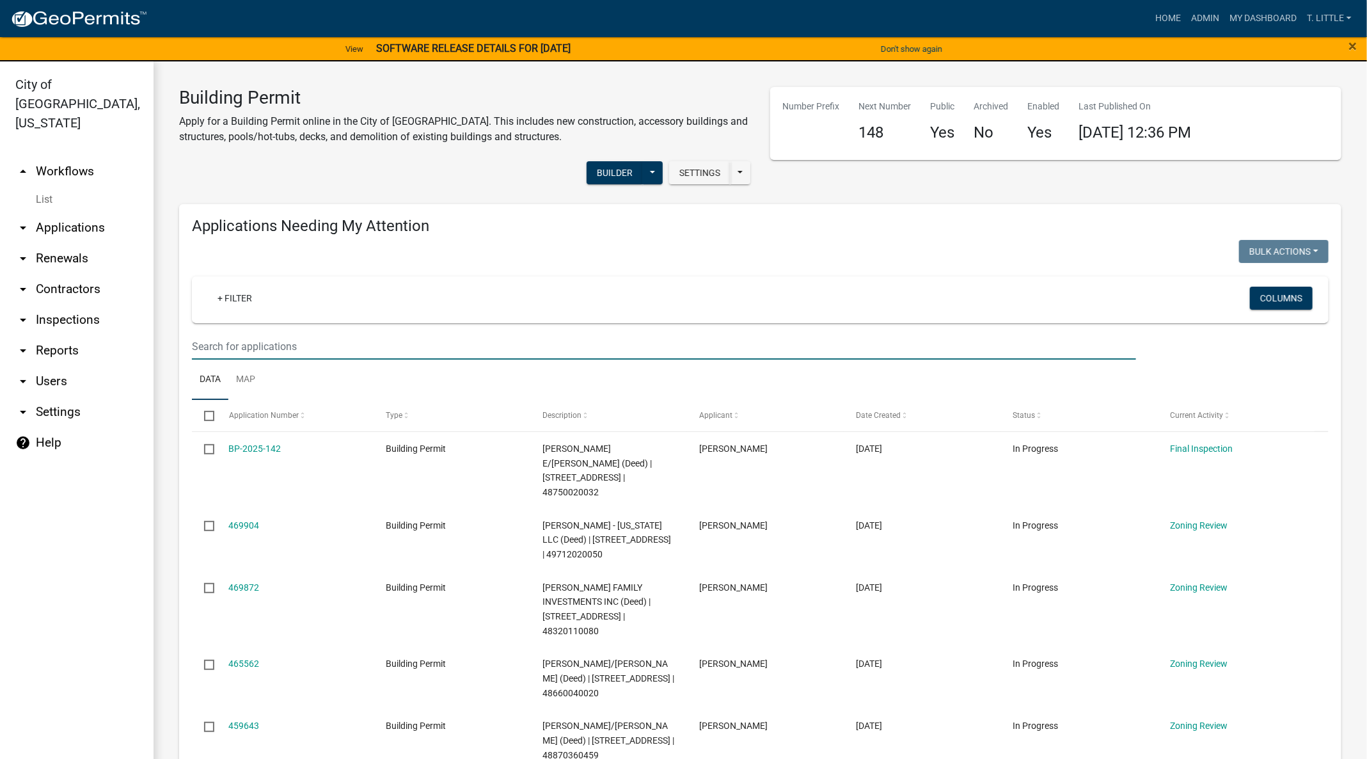
click at [362, 344] on input "text" at bounding box center [664, 346] width 944 height 26
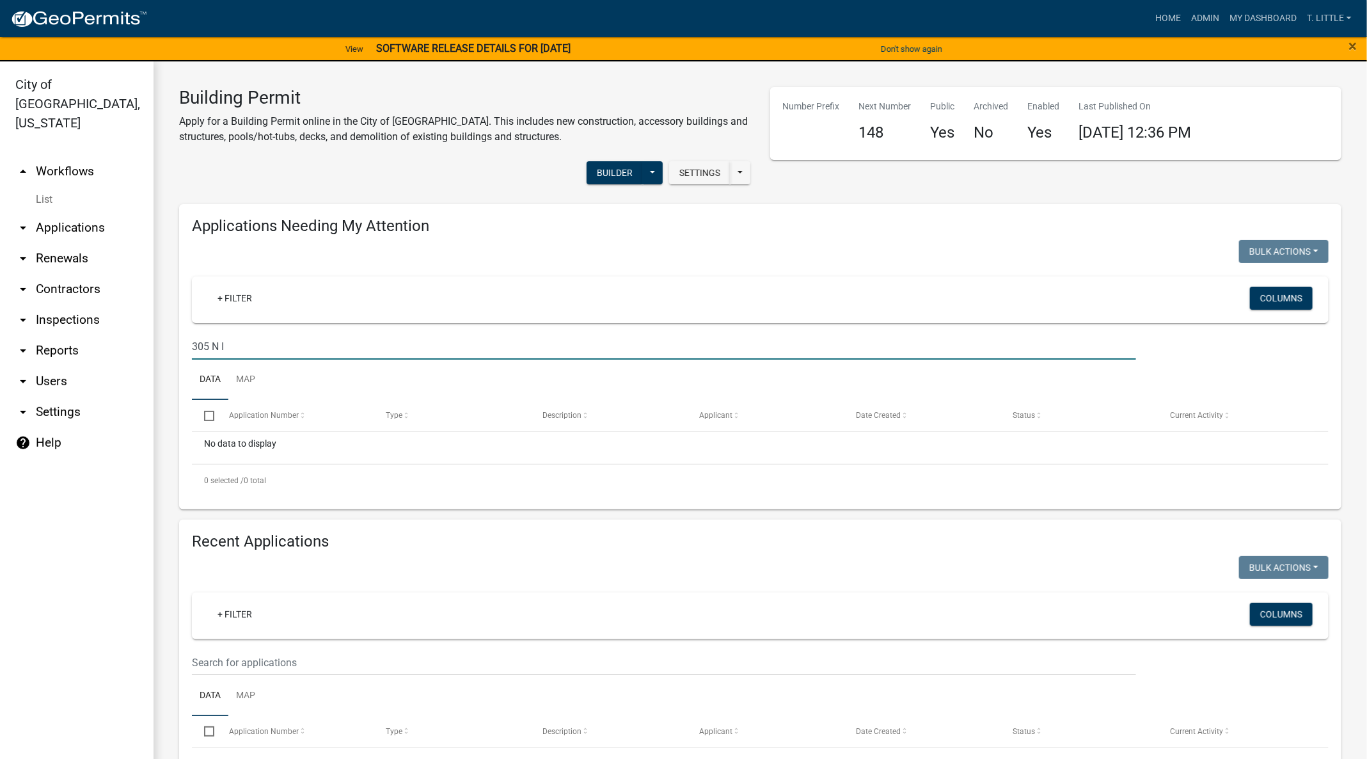
type input "305 N I"
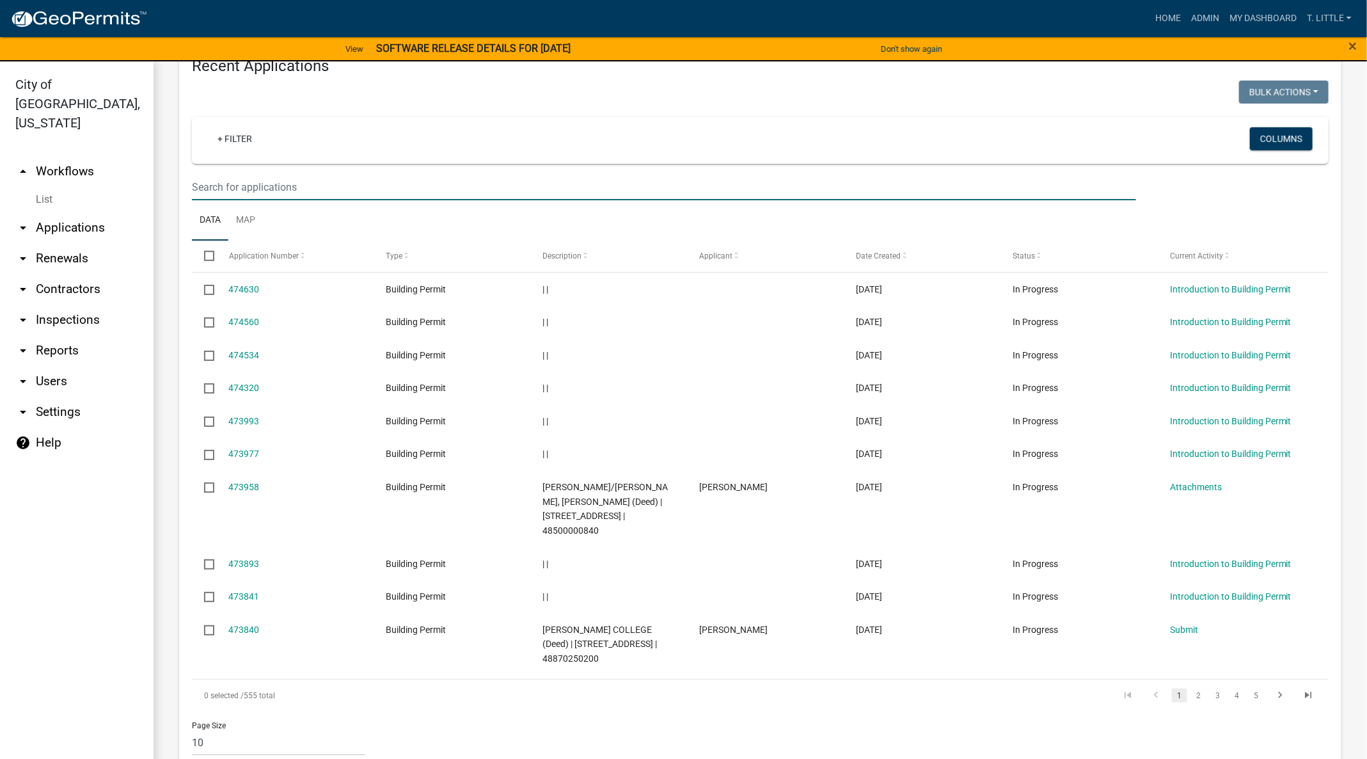
click at [297, 187] on input "text" at bounding box center [664, 187] width 944 height 26
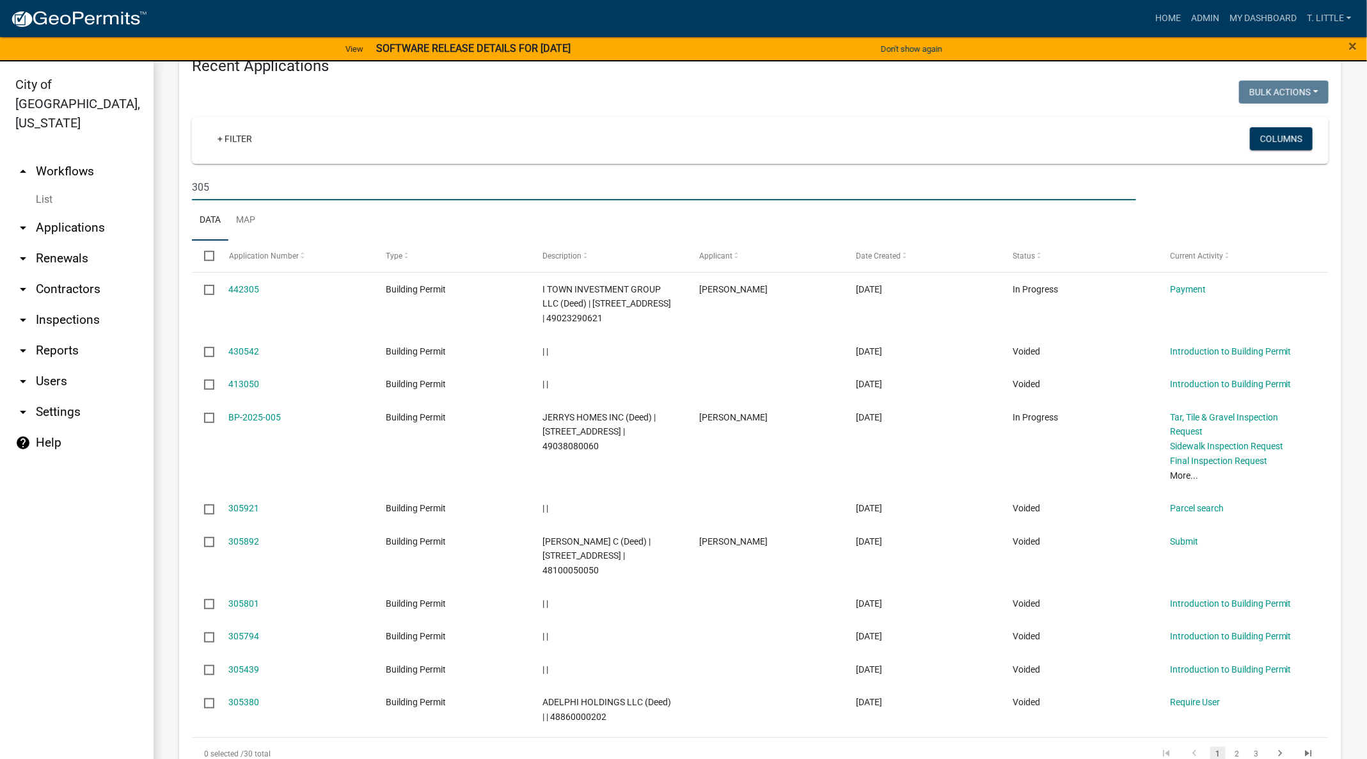
click at [277, 189] on input "305" at bounding box center [664, 187] width 944 height 26
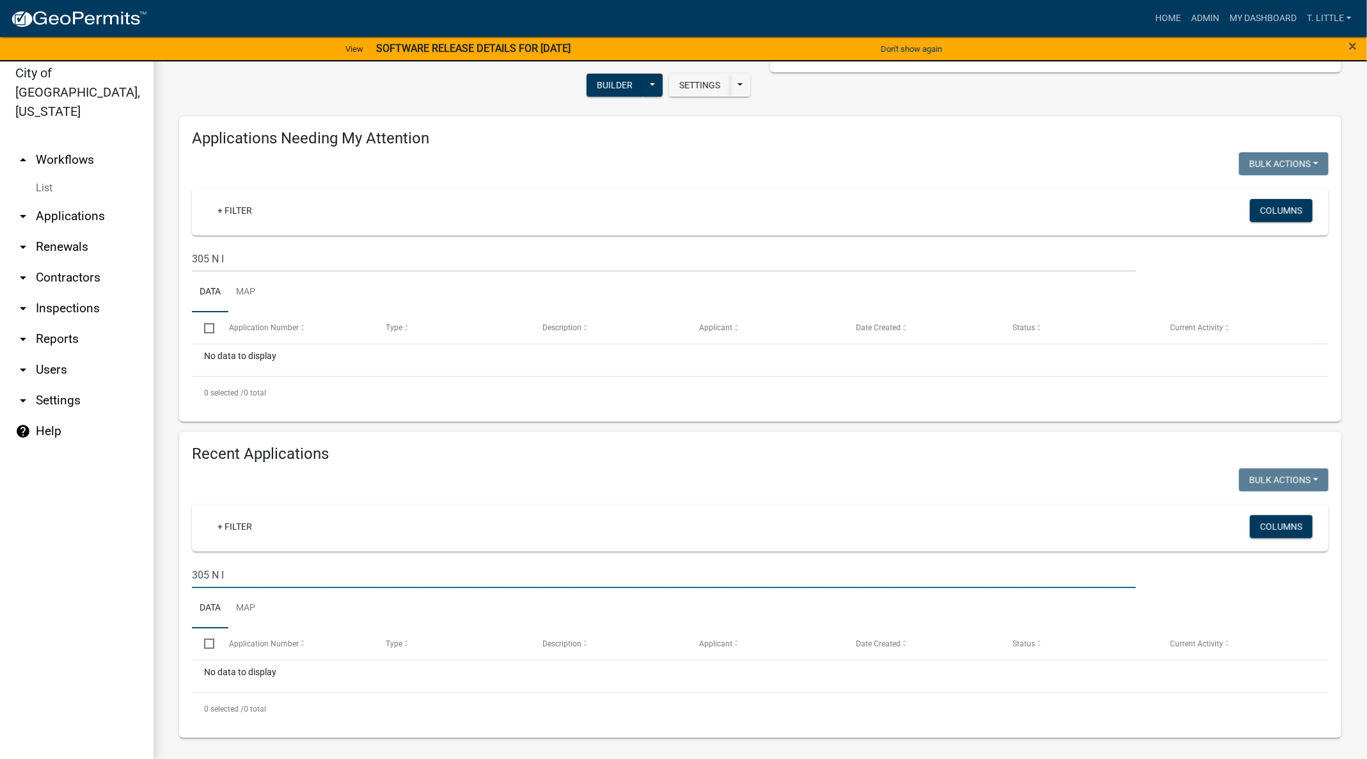
scroll to position [15, 0]
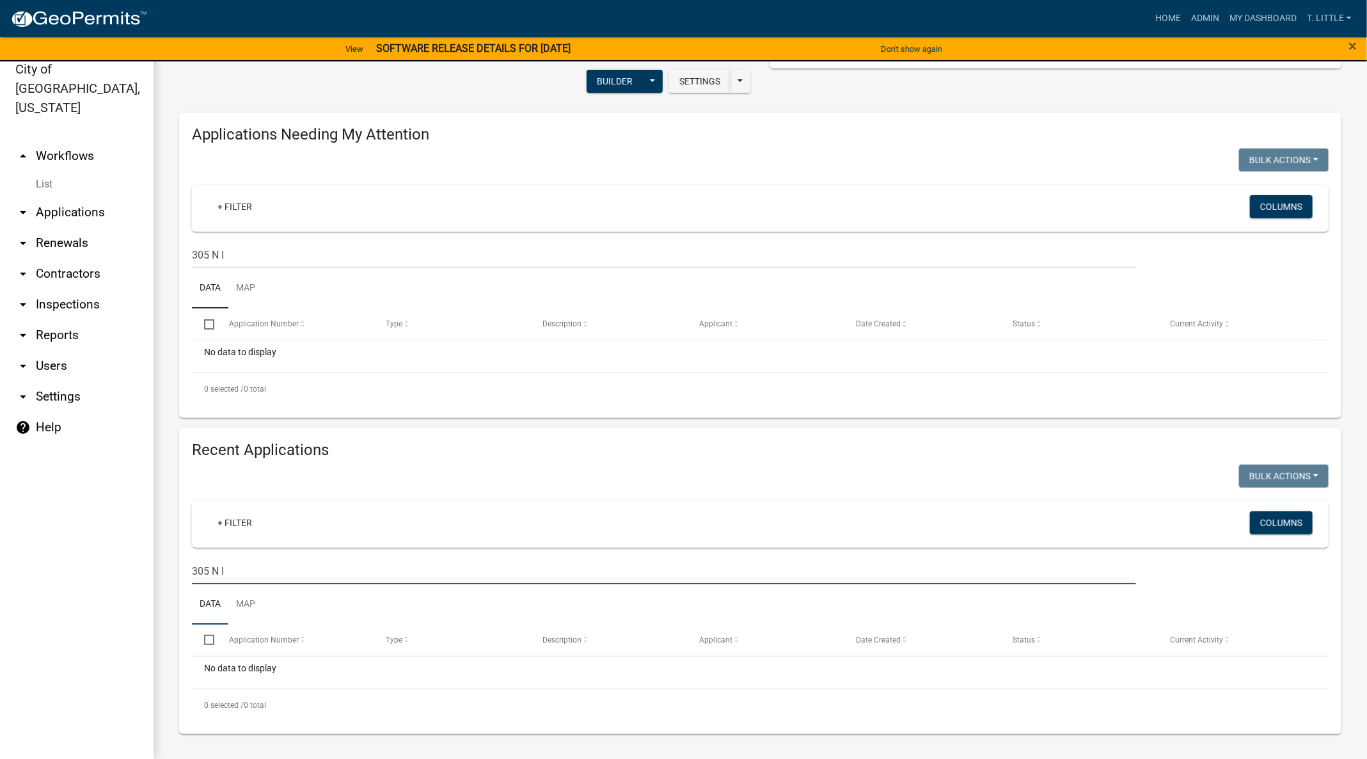
type input "305 N I"
